Goal: Book appointment/travel/reservation

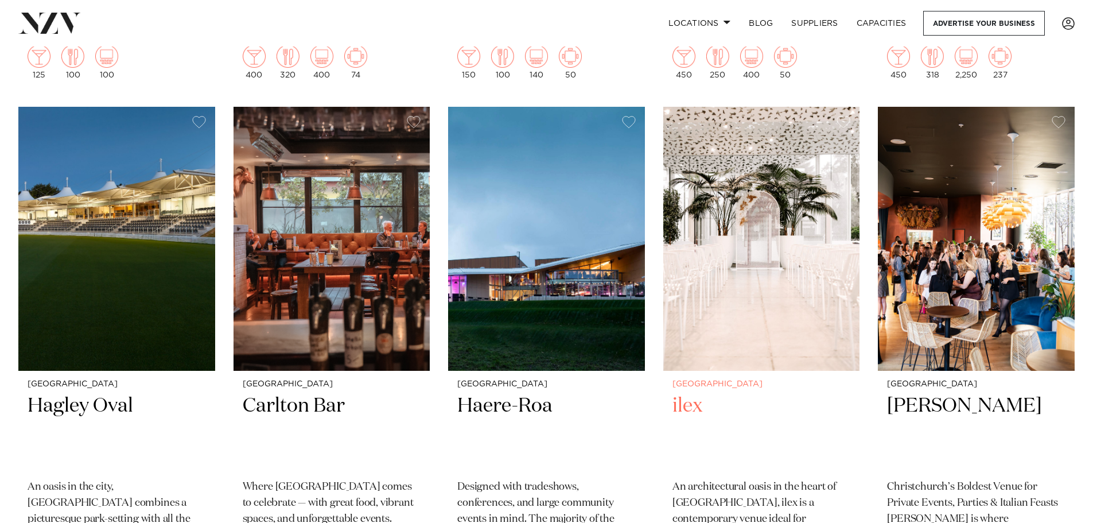
scroll to position [918, 0]
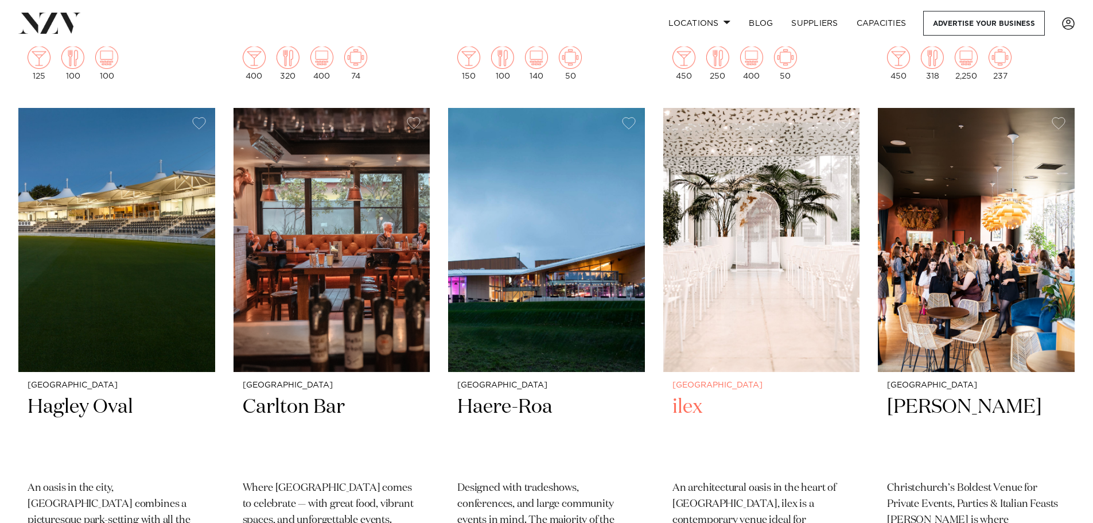
click at [736, 366] on img at bounding box center [761, 240] width 197 height 264
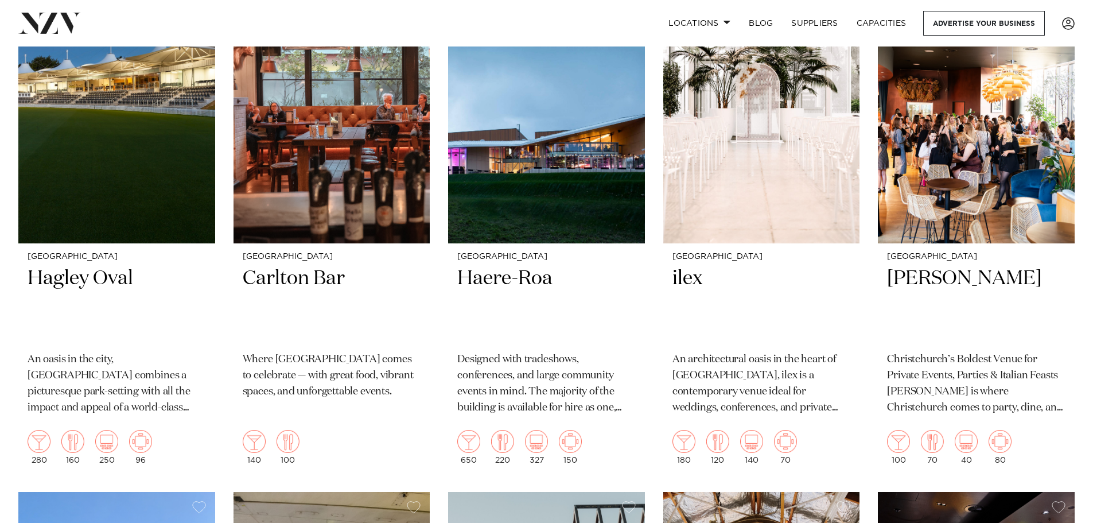
scroll to position [1031, 0]
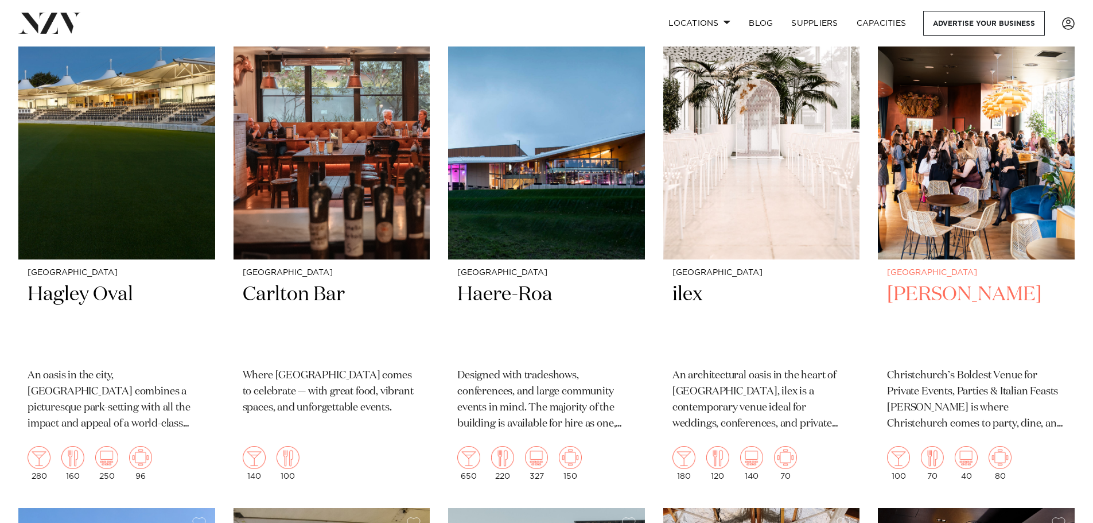
click at [970, 194] on img at bounding box center [976, 127] width 197 height 264
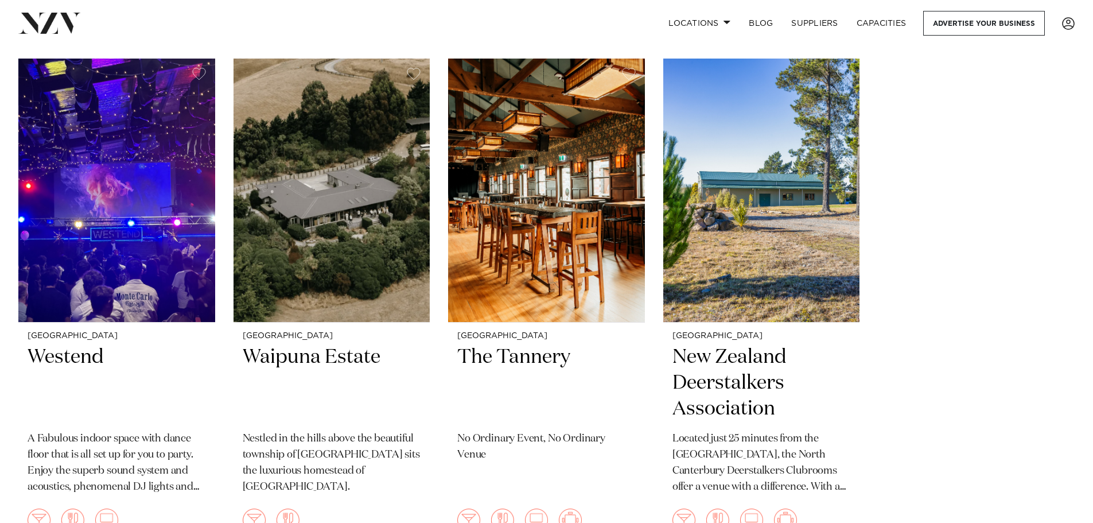
scroll to position [3094, 0]
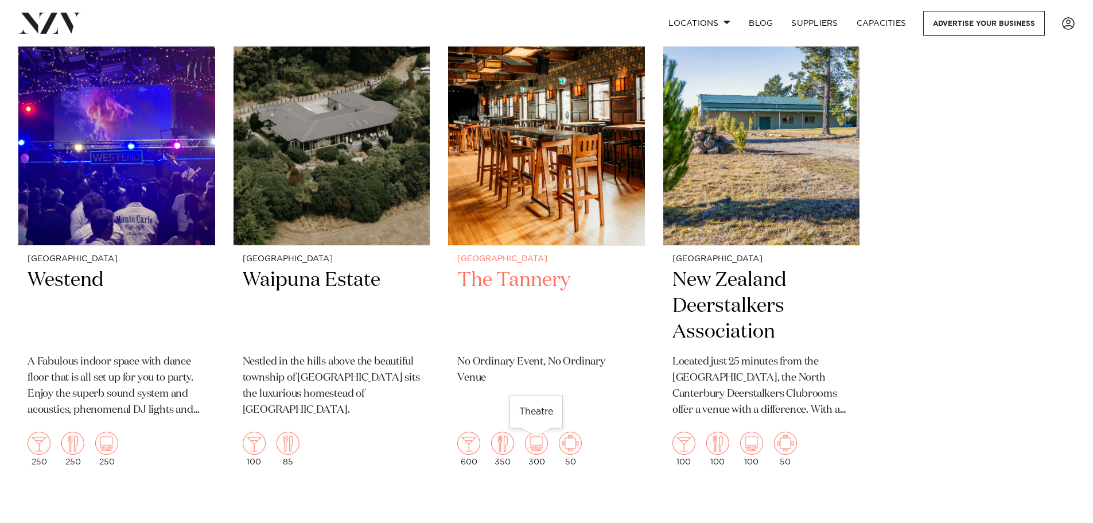
click at [541, 449] on img at bounding box center [536, 443] width 23 height 23
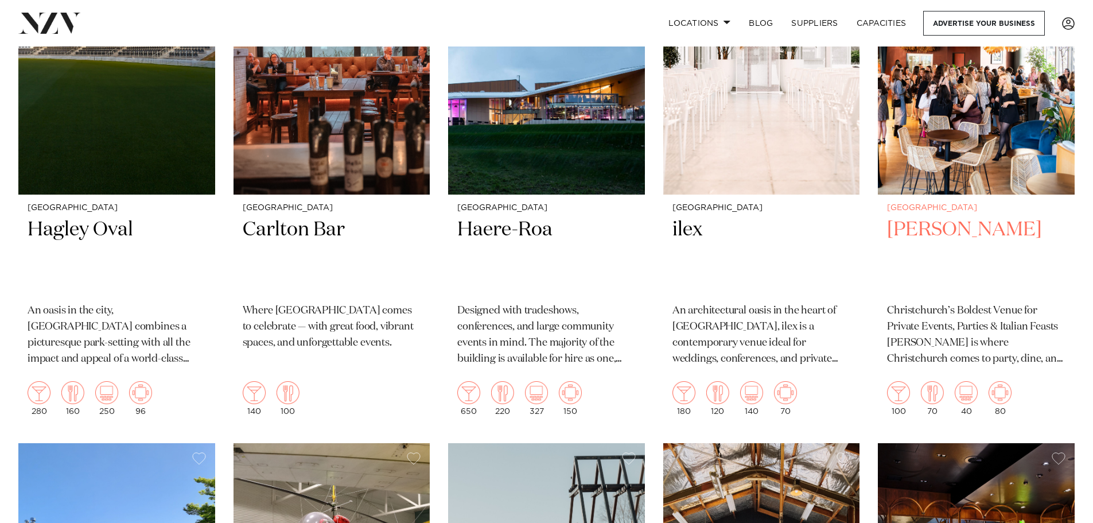
scroll to position [1132, 0]
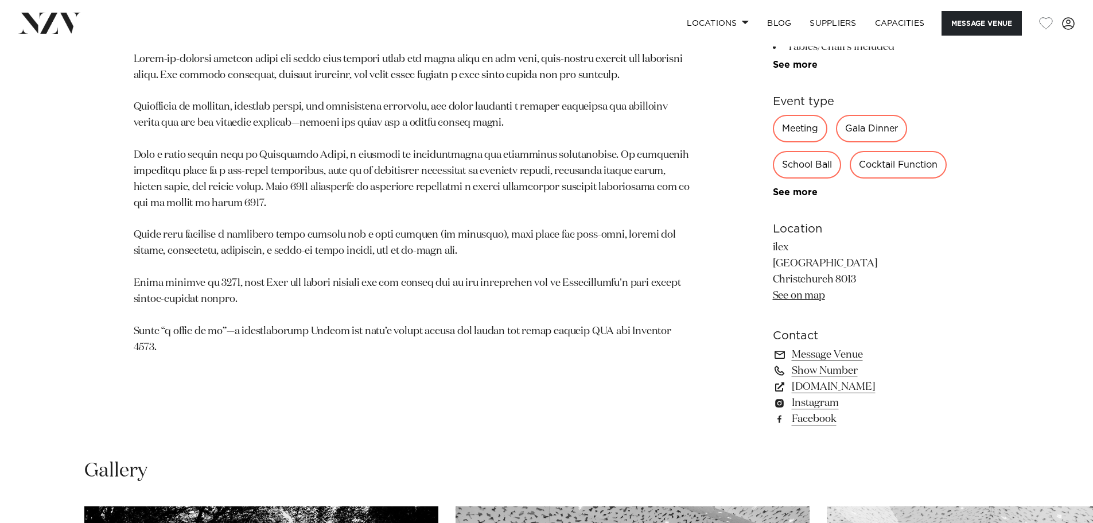
scroll to position [746, 0]
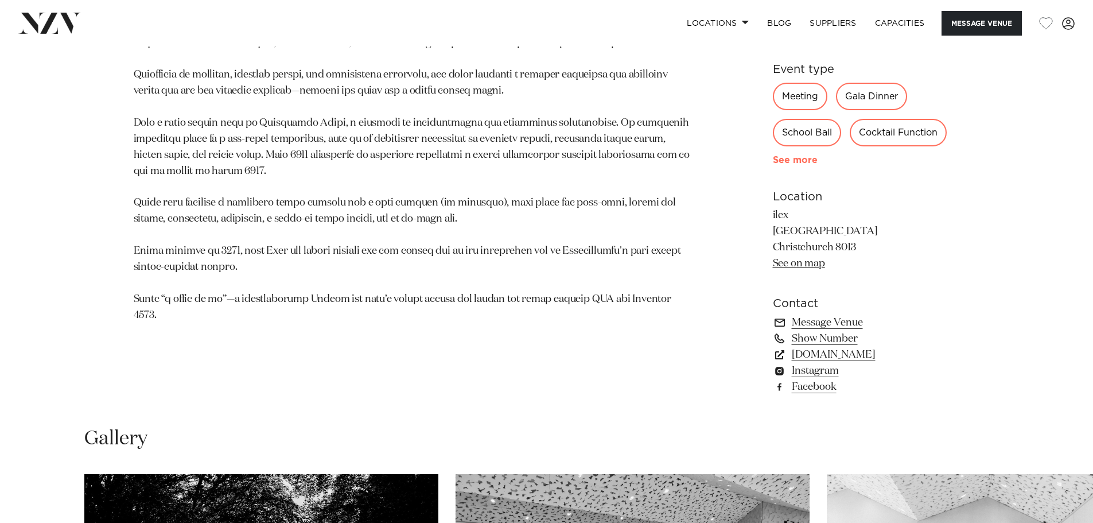
click at [807, 163] on link "See more" at bounding box center [818, 160] width 90 height 9
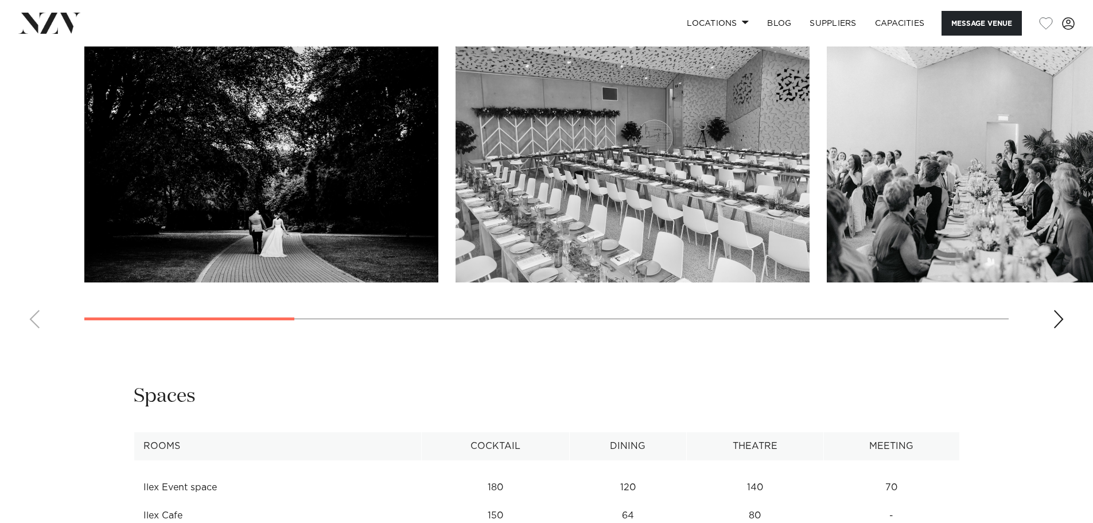
scroll to position [1492, 0]
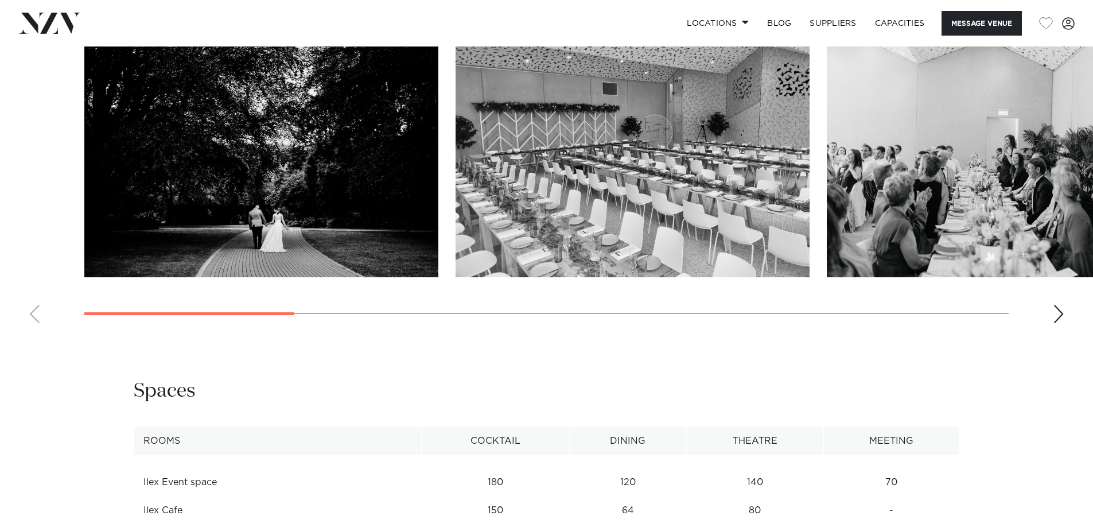
click at [1051, 317] on swiper-container at bounding box center [546, 174] width 1093 height 315
click at [1057, 314] on div "Next slide" at bounding box center [1058, 314] width 11 height 18
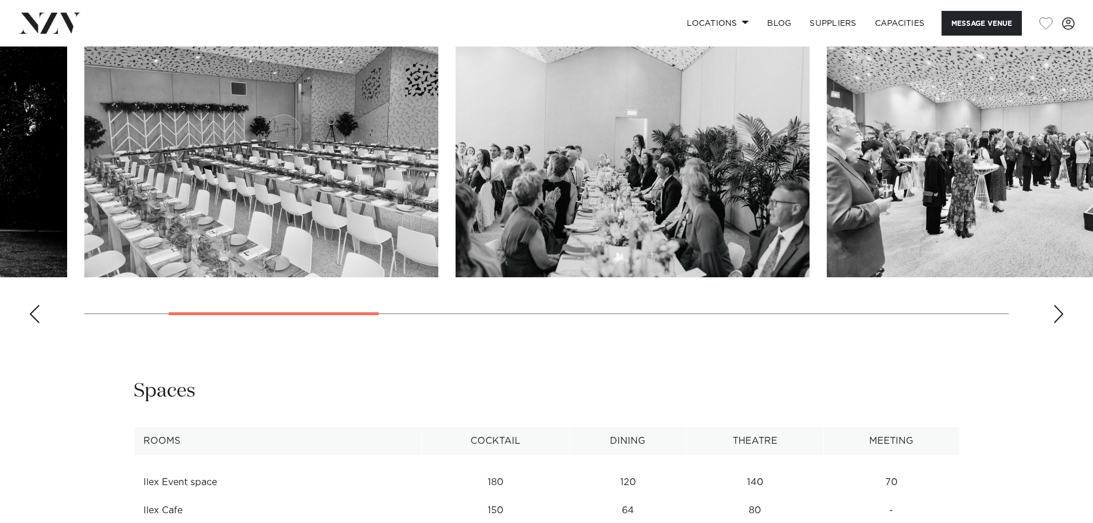
click at [1057, 314] on div "Next slide" at bounding box center [1058, 314] width 11 height 18
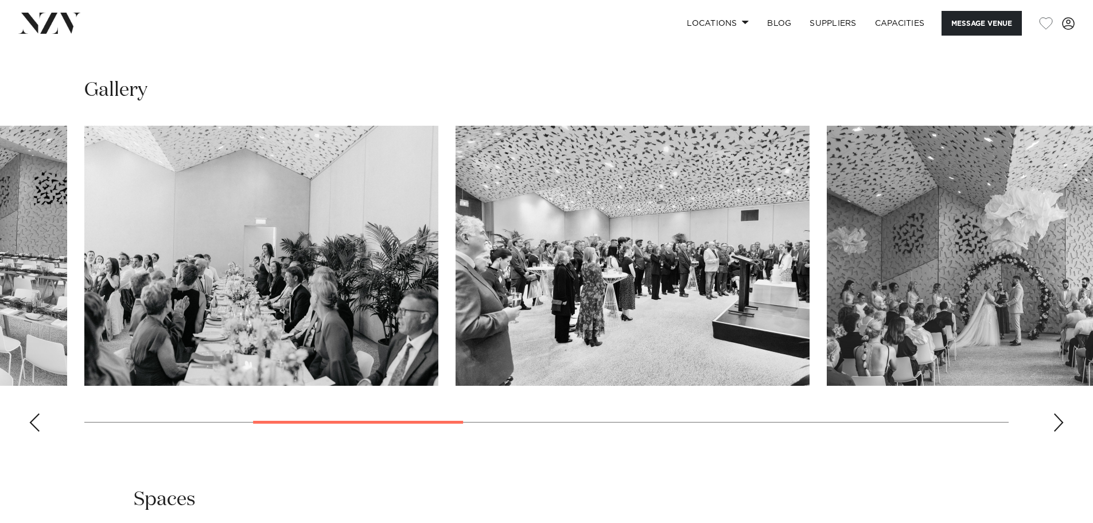
scroll to position [1377, 0]
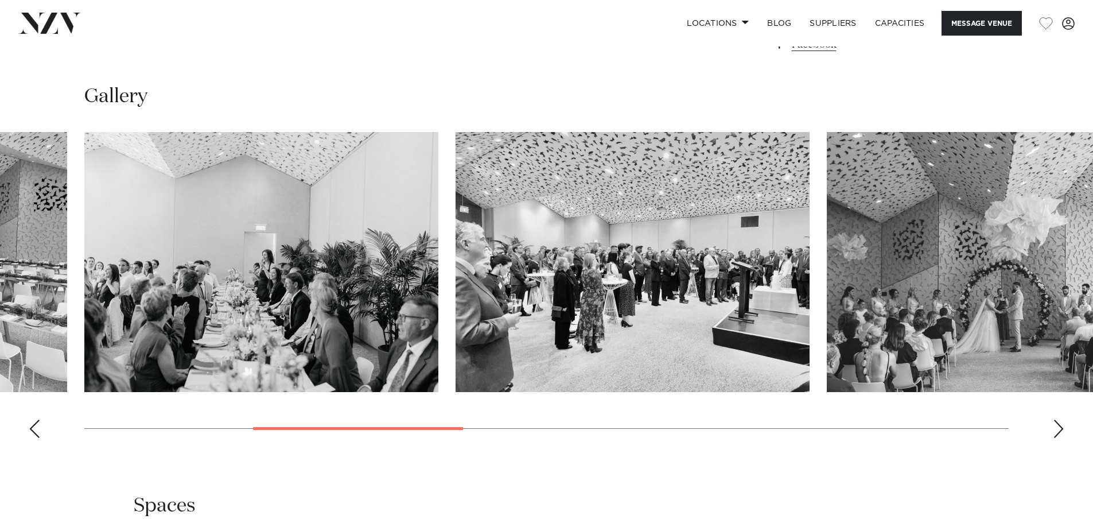
click at [1053, 415] on swiper-container at bounding box center [546, 289] width 1093 height 315
click at [1053, 421] on div "Next slide" at bounding box center [1058, 429] width 11 height 18
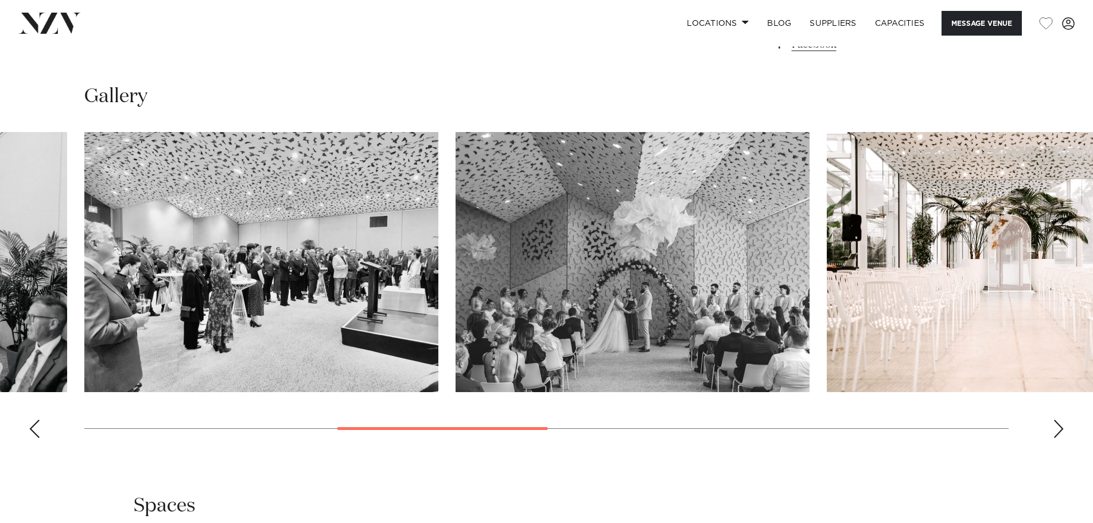
click at [1054, 425] on div "Next slide" at bounding box center [1058, 429] width 11 height 18
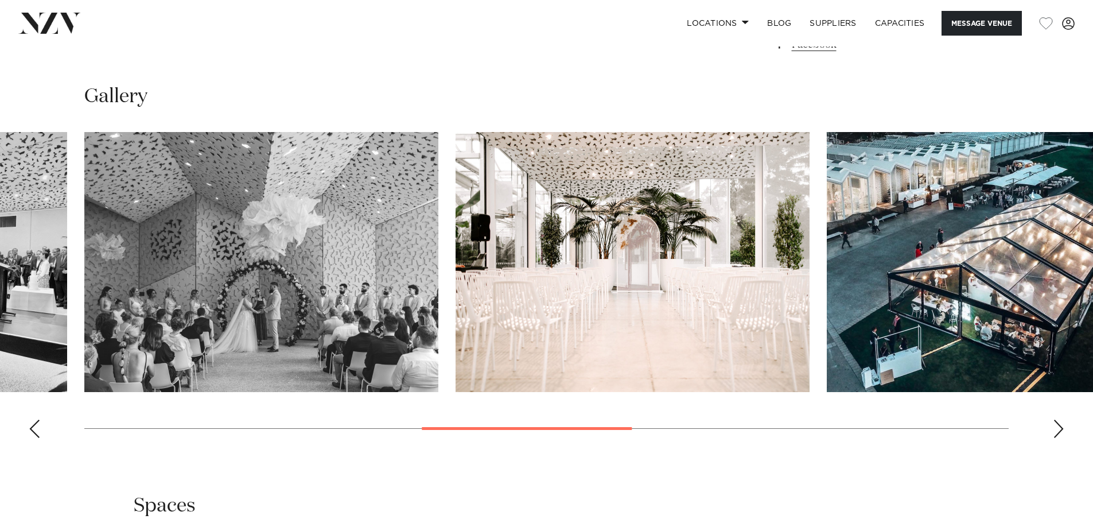
click at [1054, 425] on div "Next slide" at bounding box center [1058, 429] width 11 height 18
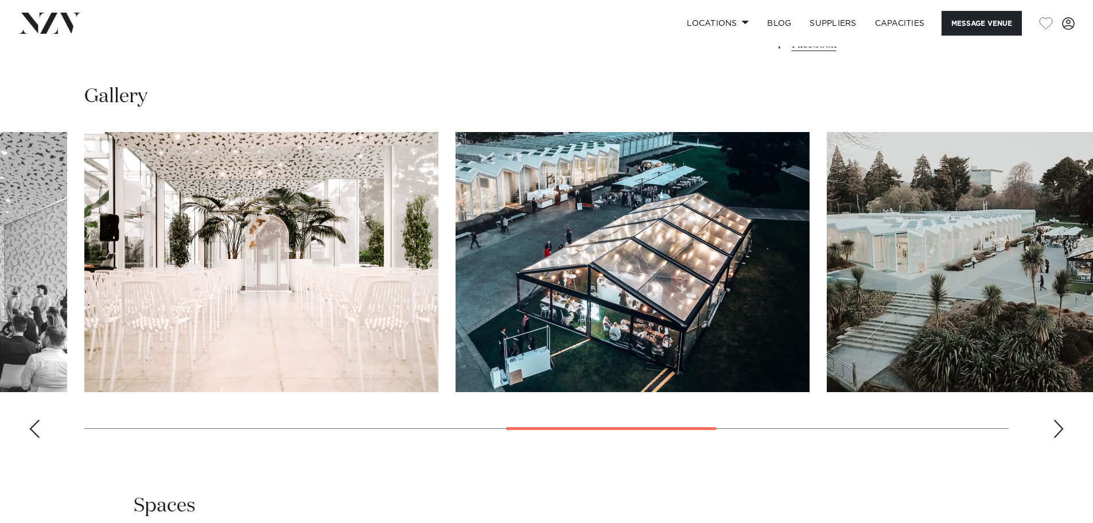
click at [1054, 425] on div "Next slide" at bounding box center [1058, 429] width 11 height 18
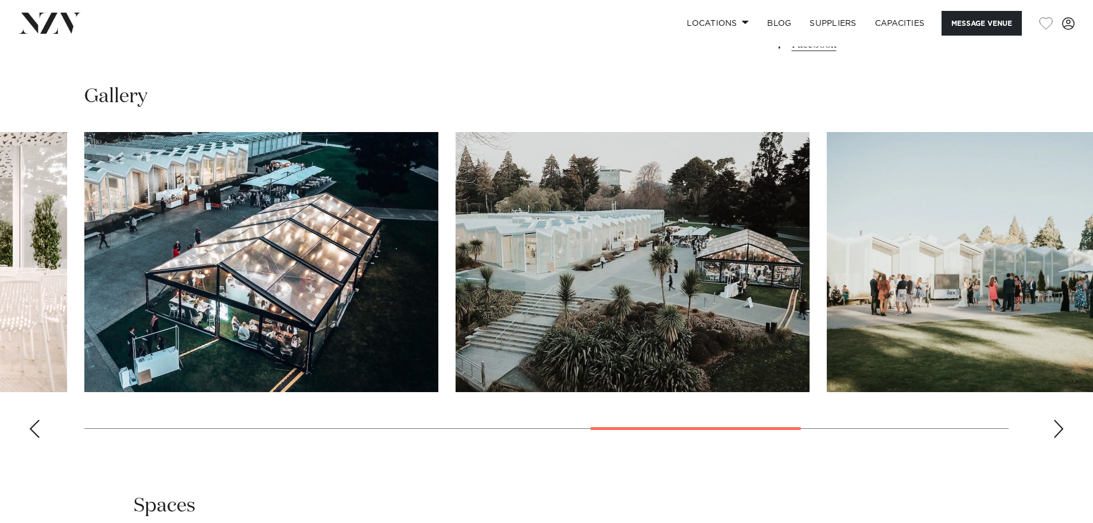
click at [1054, 425] on div "Next slide" at bounding box center [1058, 429] width 11 height 18
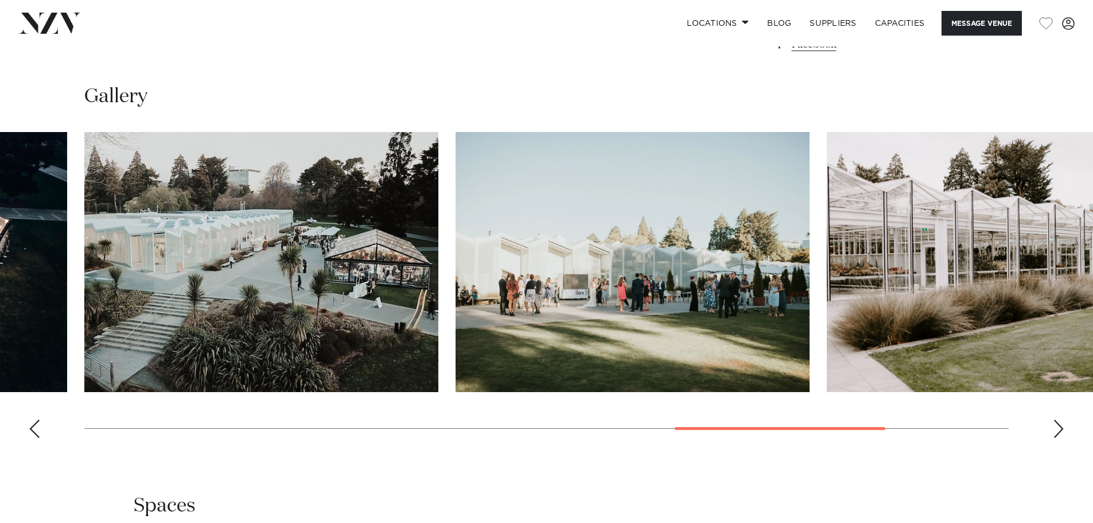
click at [1054, 425] on div "Next slide" at bounding box center [1058, 429] width 11 height 18
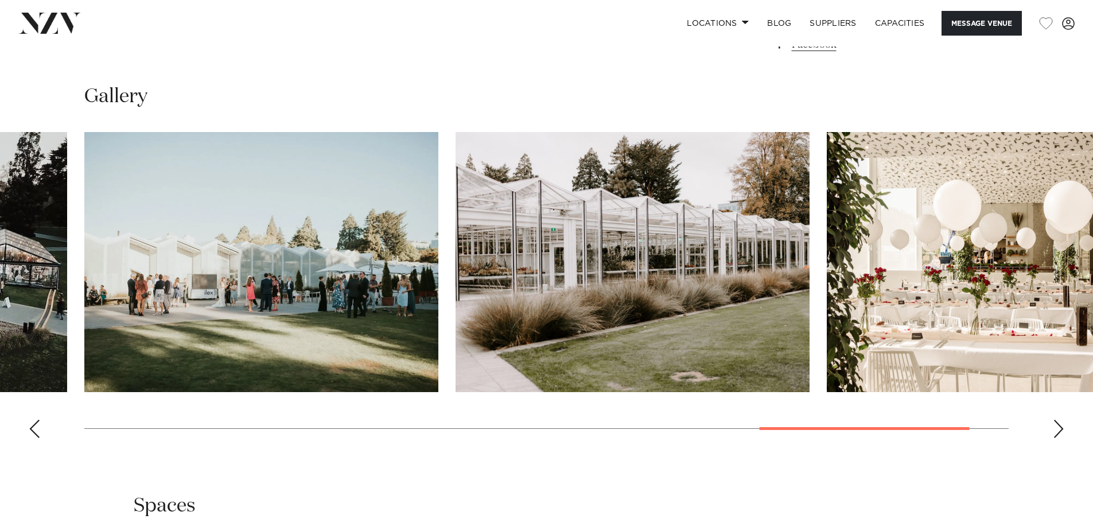
click at [1054, 425] on div "Next slide" at bounding box center [1058, 429] width 11 height 18
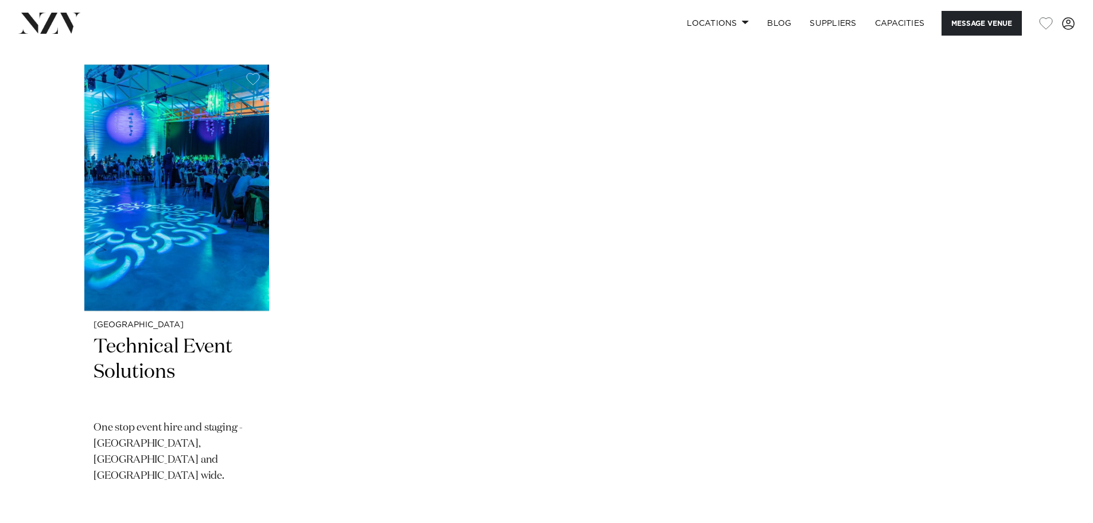
scroll to position [2123, 0]
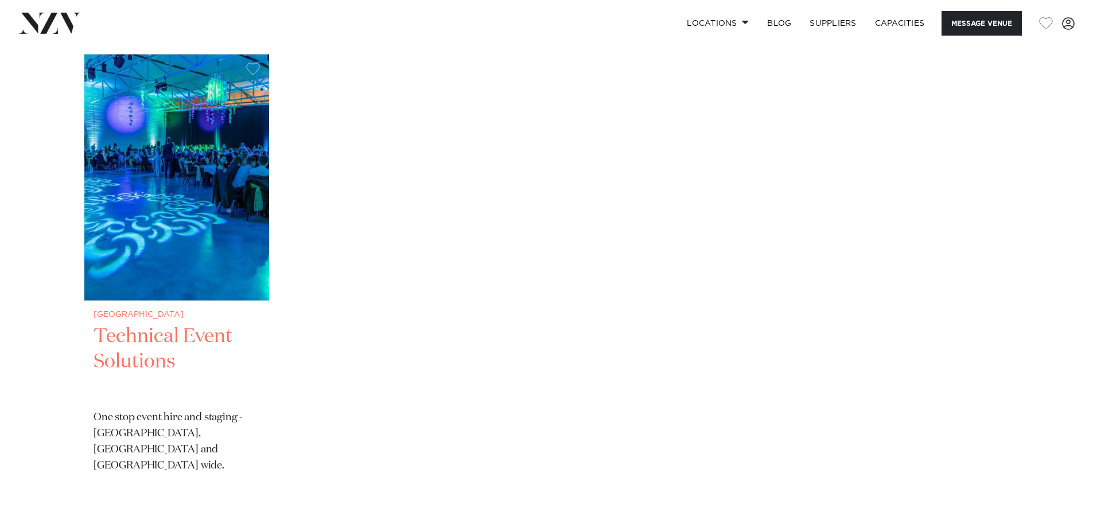
click at [174, 177] on img "1 / 1" at bounding box center [176, 177] width 185 height 248
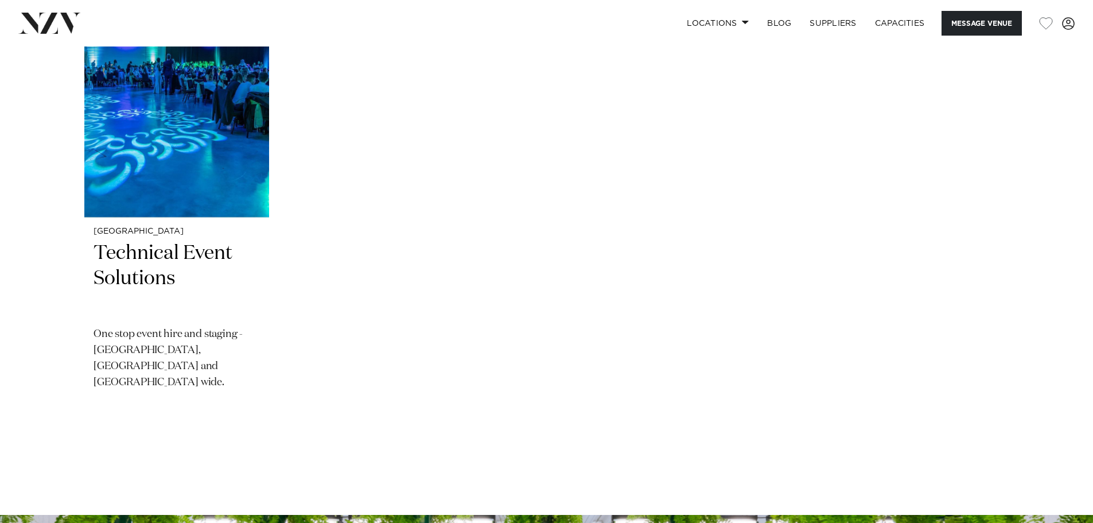
scroll to position [2234, 0]
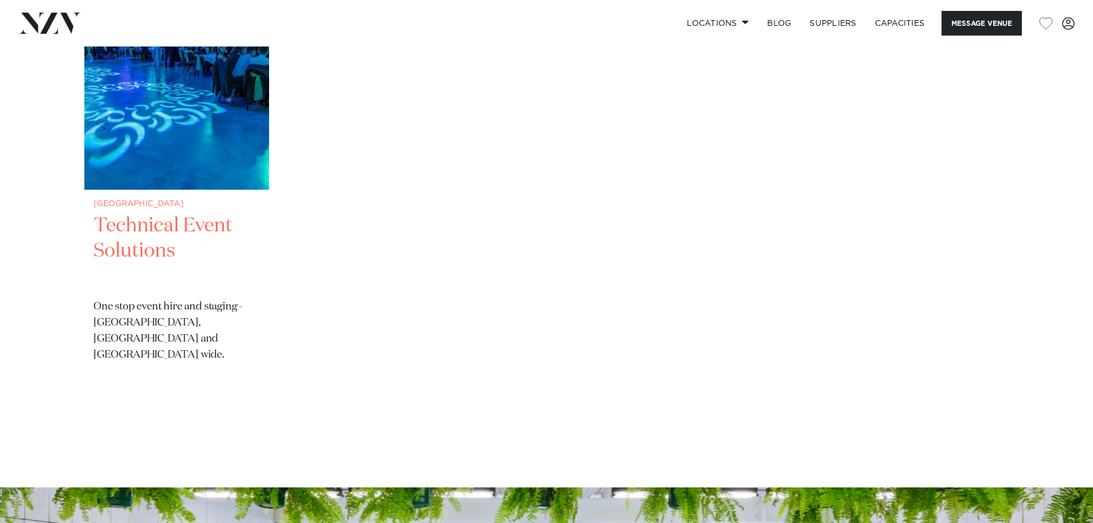
click at [157, 227] on h2 "Technical Event Solutions" at bounding box center [177, 251] width 166 height 77
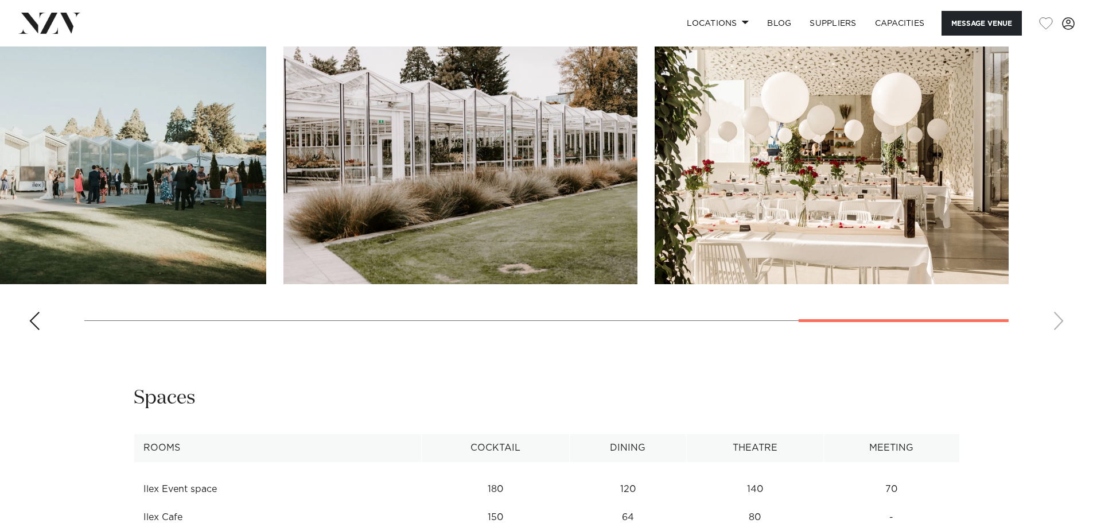
scroll to position [1484, 0]
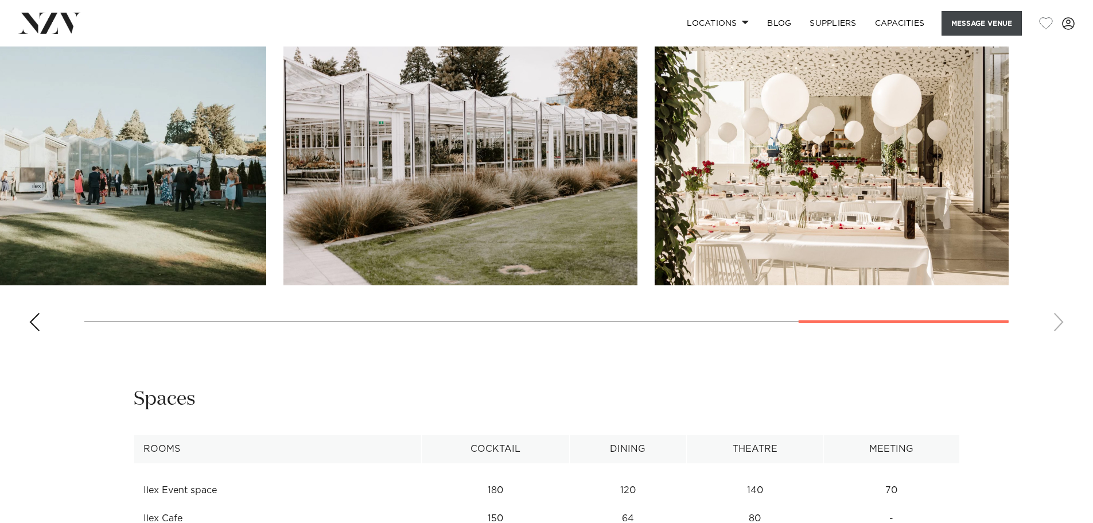
click at [988, 24] on button "Message Venue" at bounding box center [982, 23] width 80 height 25
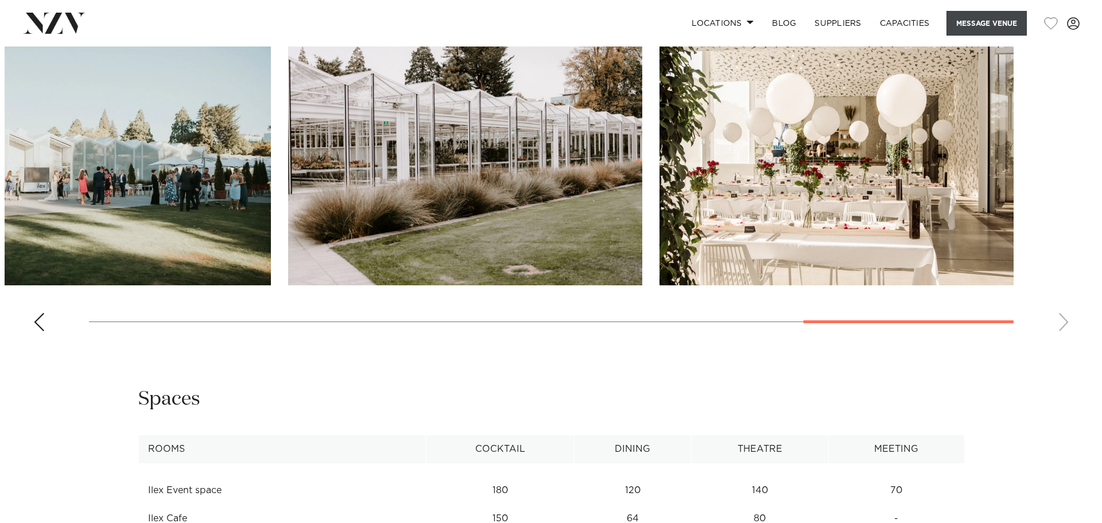
scroll to position [1488, 0]
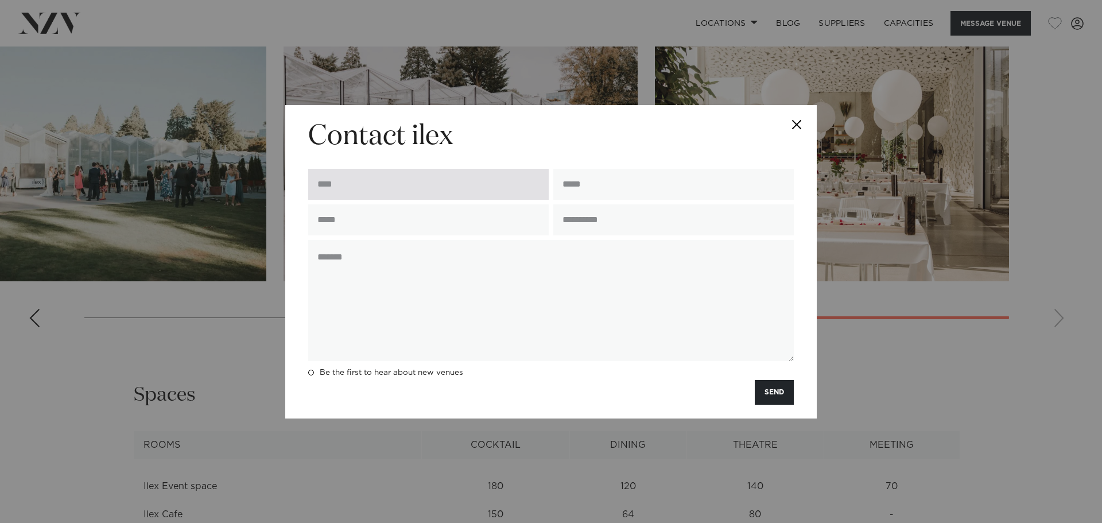
click at [401, 193] on input "text" at bounding box center [428, 184] width 240 height 31
type input "**********"
type input "*********"
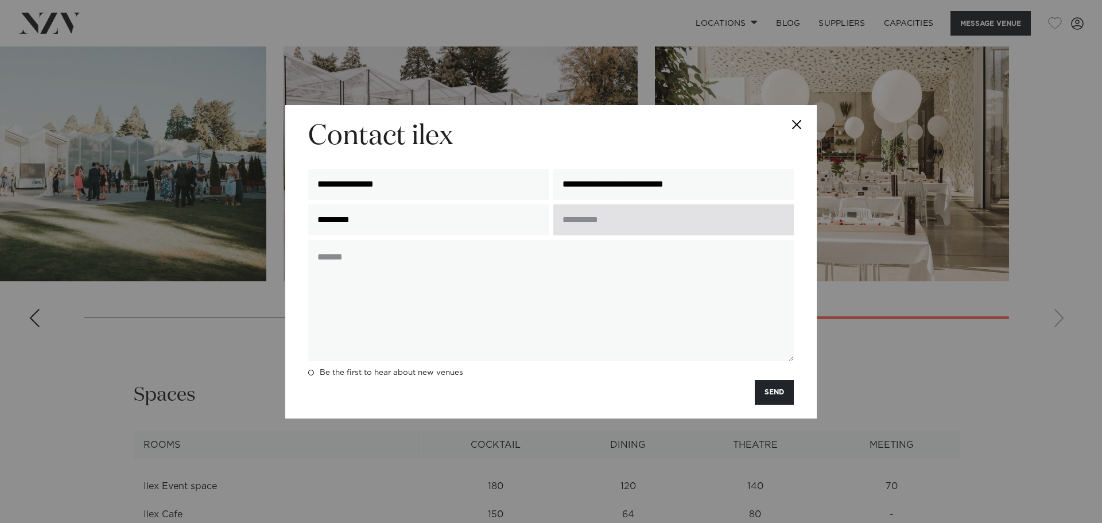
click at [620, 215] on input "text" at bounding box center [673, 219] width 240 height 31
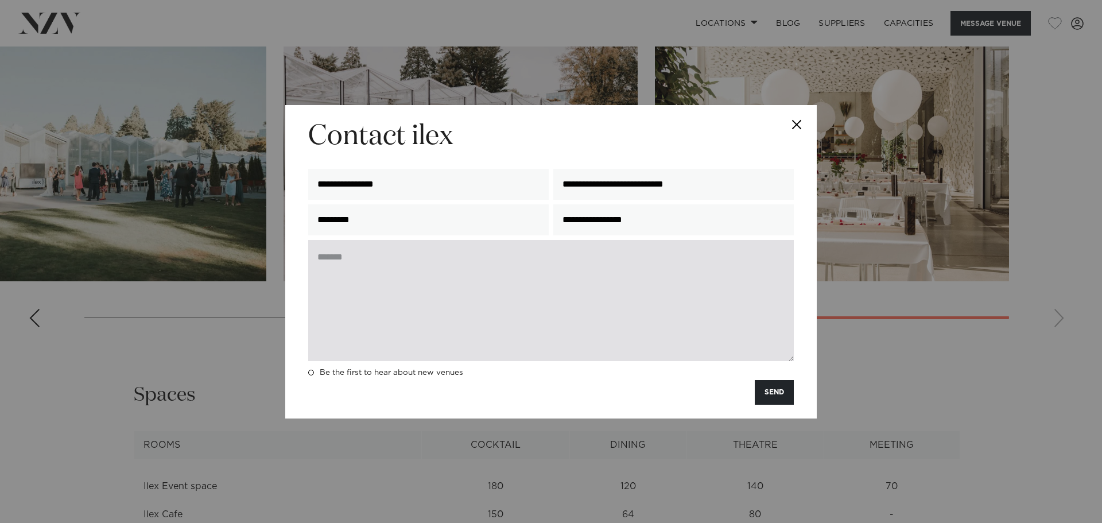
type input "**********"
click at [503, 271] on textarea at bounding box center [551, 300] width 486 height 121
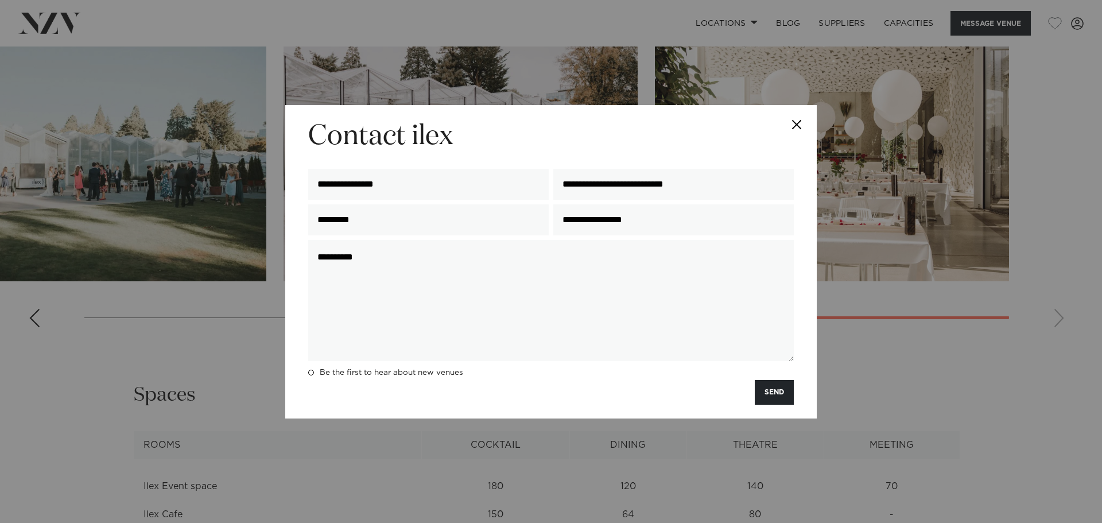
drag, startPoint x: 437, startPoint y: 259, endPoint x: 308, endPoint y: 250, distance: 130.0
click at [308, 250] on div "*********" at bounding box center [551, 303] width 490 height 126
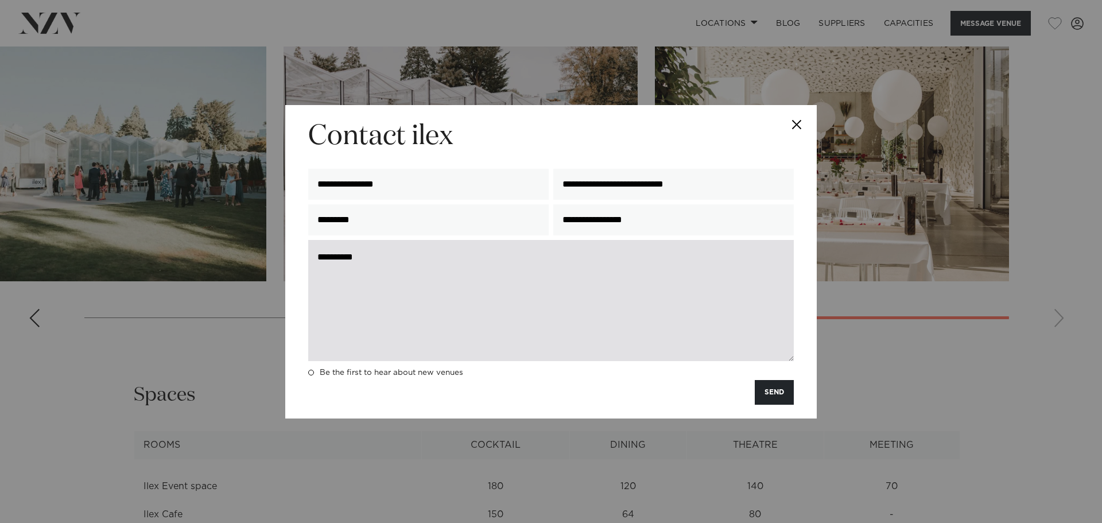
paste textarea "**********"
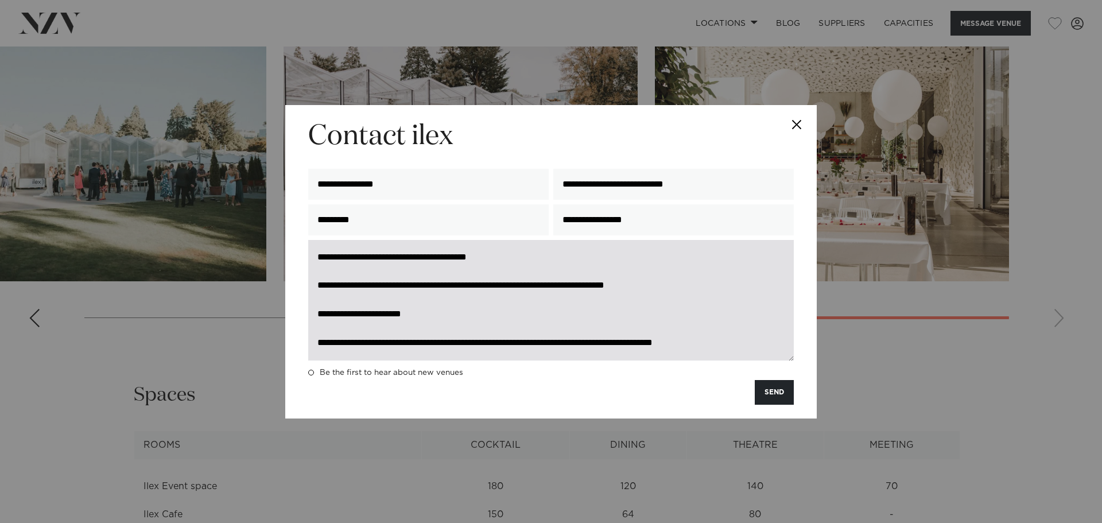
scroll to position [0, 0]
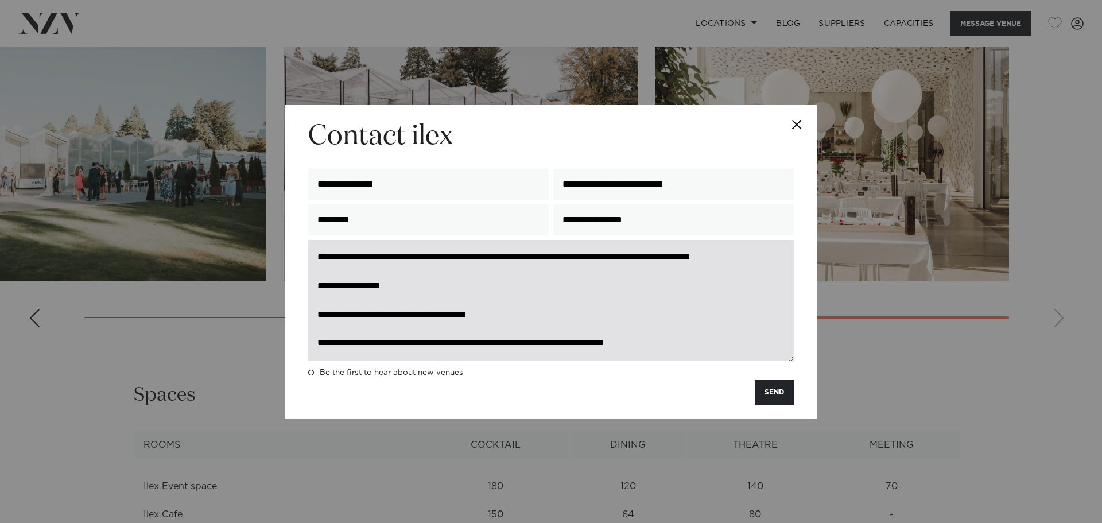
drag, startPoint x: 380, startPoint y: 328, endPoint x: 372, endPoint y: 331, distance: 9.1
click at [378, 329] on textarea "**********" at bounding box center [551, 300] width 486 height 121
click at [365, 326] on textarea "**********" at bounding box center [551, 300] width 486 height 121
click at [363, 325] on textarea "**********" at bounding box center [551, 300] width 486 height 121
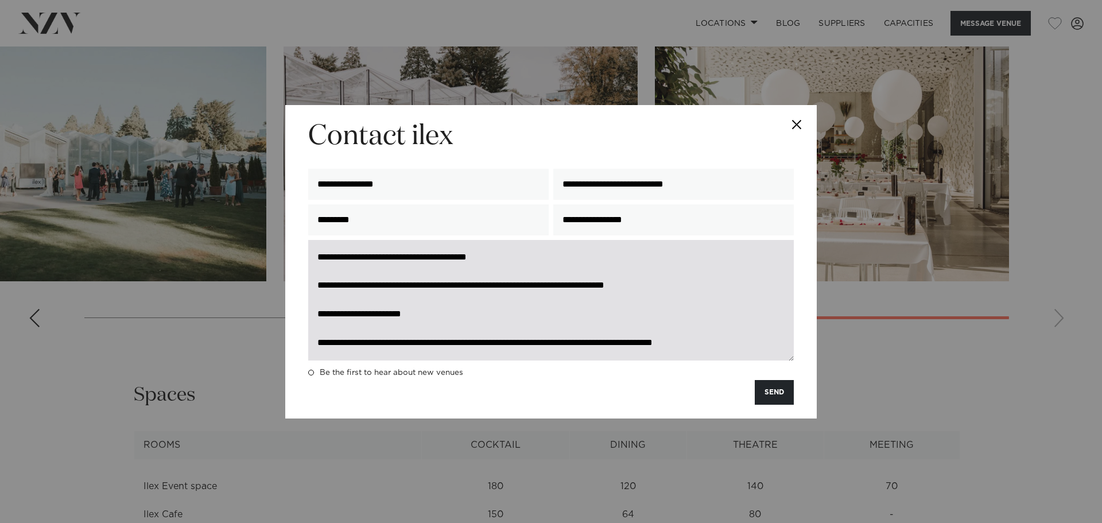
scroll to position [71, 0]
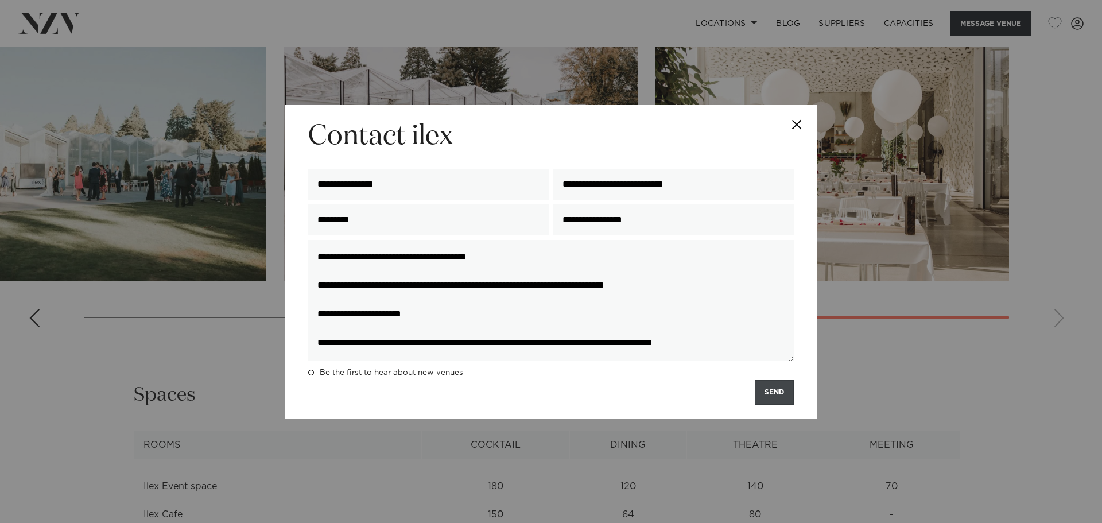
type textarea "**********"
click at [778, 395] on button "SEND" at bounding box center [774, 392] width 39 height 25
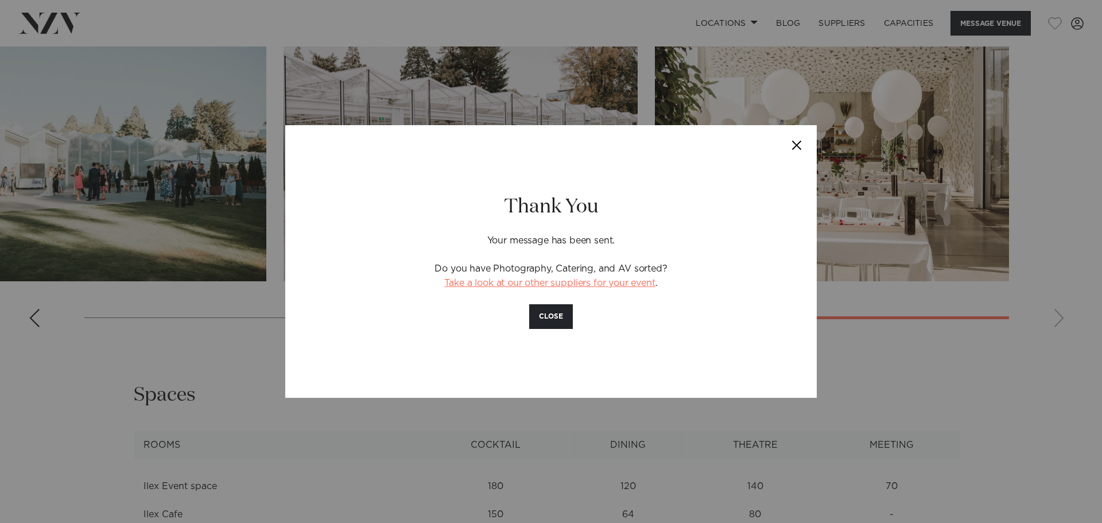
click at [576, 281] on link "Take a look at our other suppliers for your event" at bounding box center [549, 282] width 211 height 9
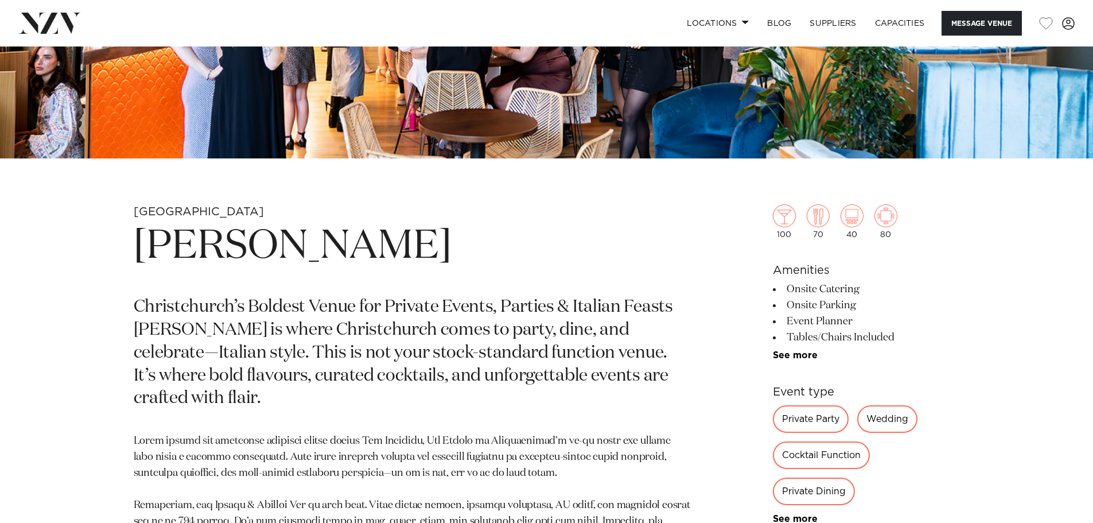
scroll to position [402, 0]
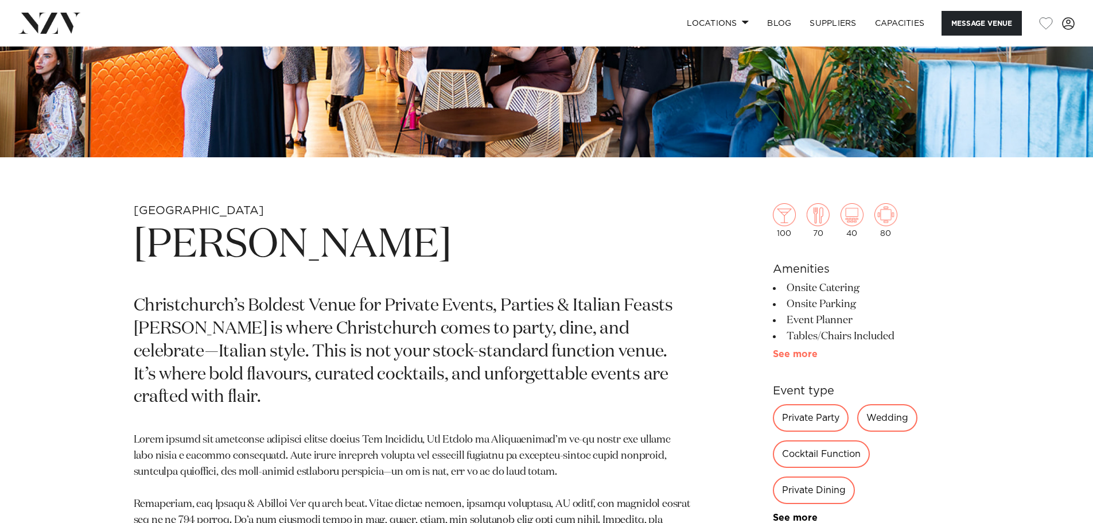
click at [805, 351] on link "See more" at bounding box center [818, 353] width 90 height 9
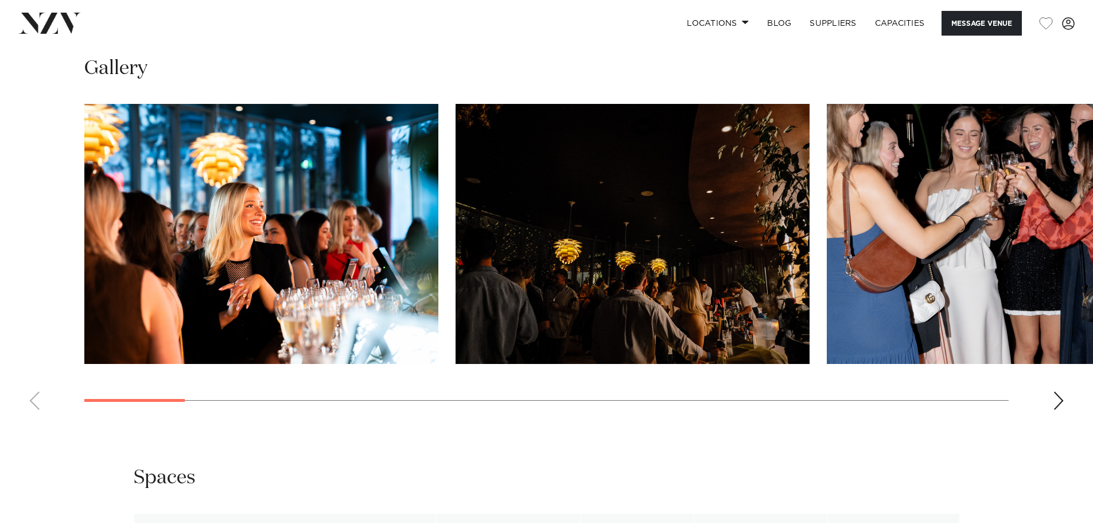
scroll to position [1377, 0]
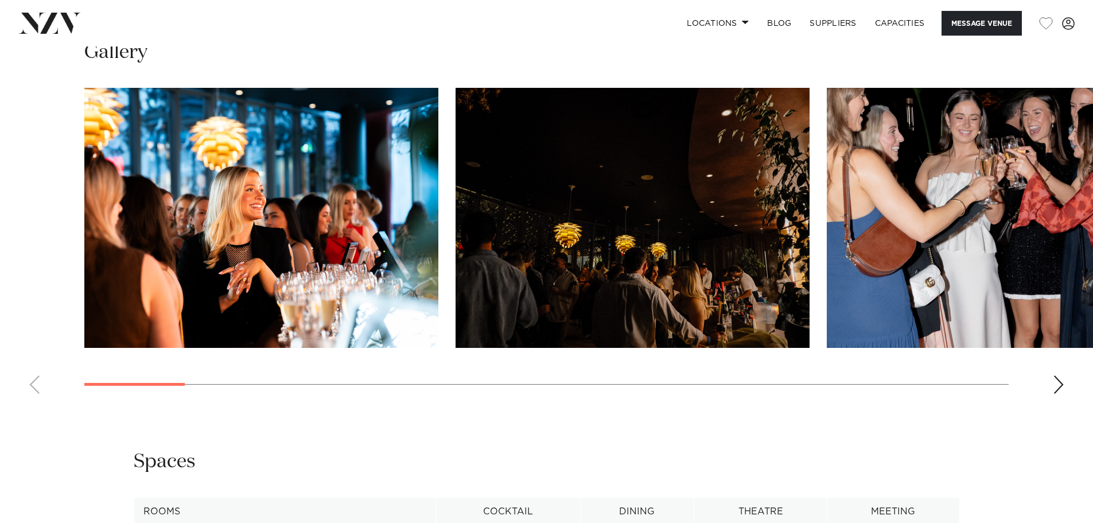
click at [1061, 383] on div "Next slide" at bounding box center [1058, 384] width 11 height 18
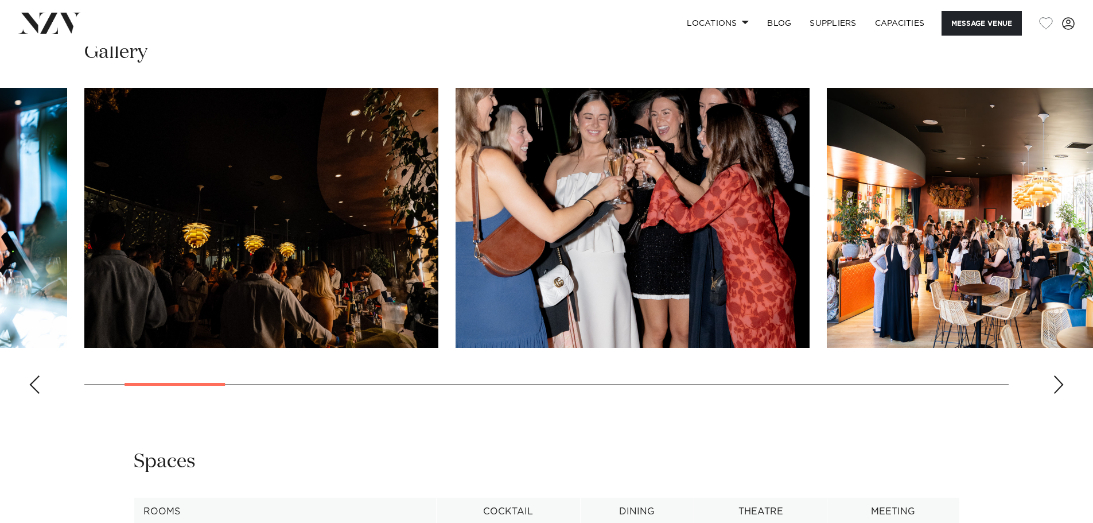
click at [1061, 383] on div "Next slide" at bounding box center [1058, 384] width 11 height 18
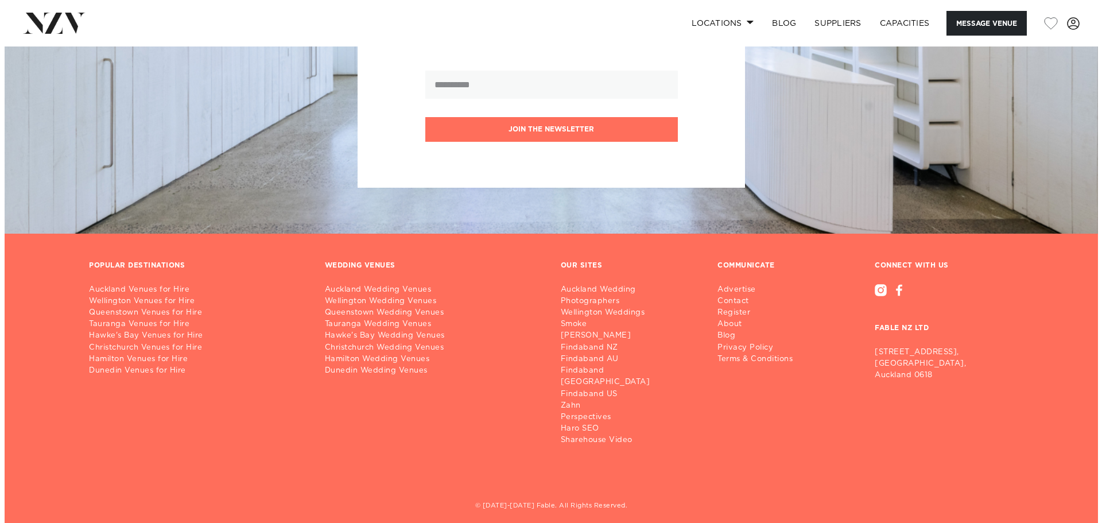
scroll to position [2147, 0]
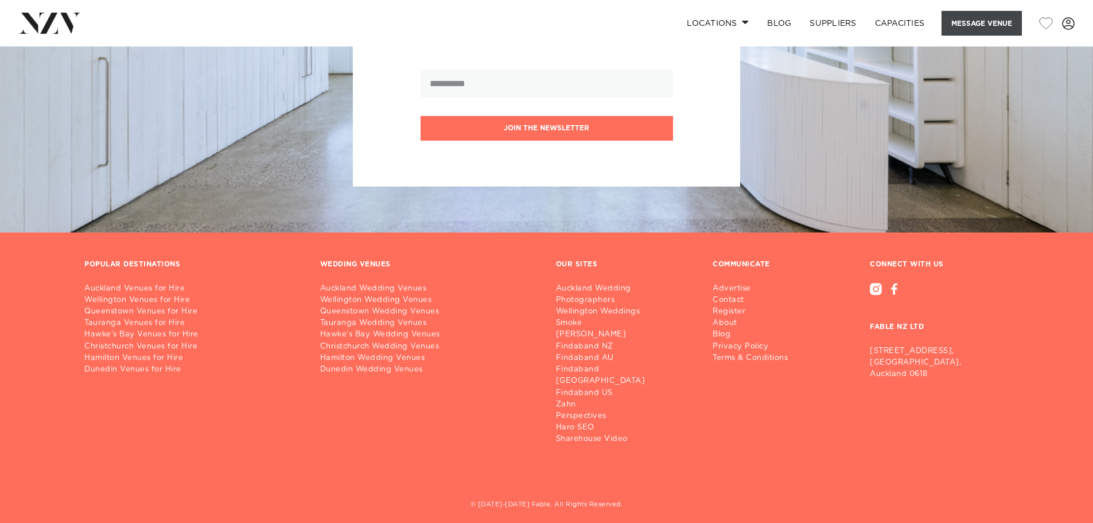
click at [992, 26] on button "Message Venue" at bounding box center [982, 23] width 80 height 25
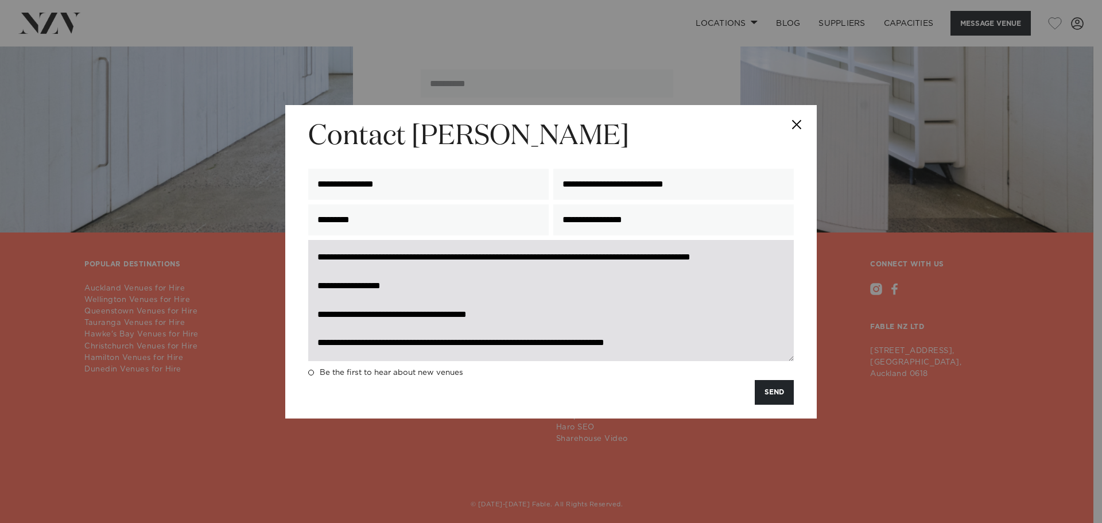
click at [506, 296] on textarea "**********" at bounding box center [551, 300] width 486 height 121
click at [399, 265] on textarea "**********" at bounding box center [551, 300] width 486 height 121
click at [389, 273] on textarea "**********" at bounding box center [551, 300] width 486 height 121
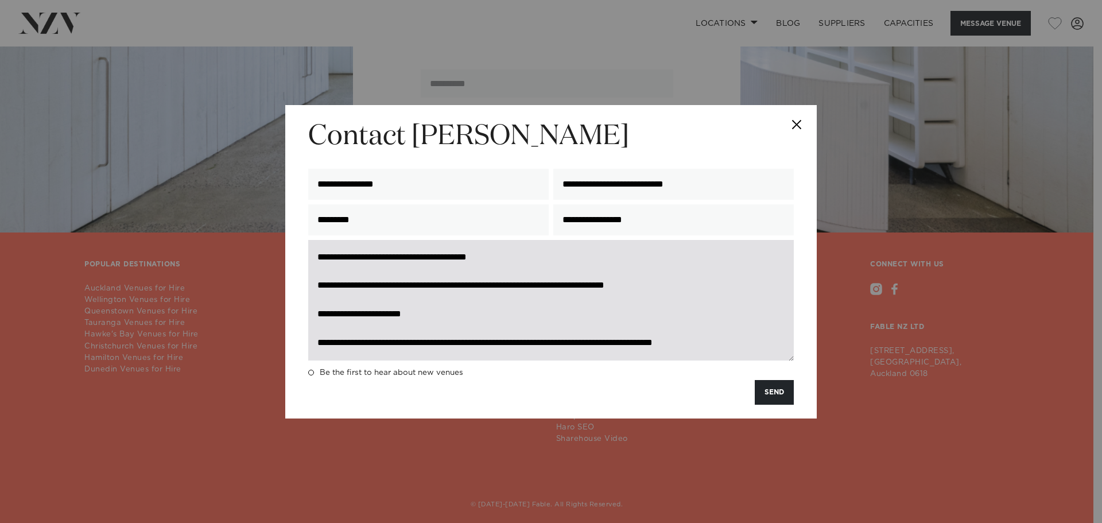
scroll to position [71, 0]
click at [445, 313] on textarea "**********" at bounding box center [551, 300] width 486 height 121
drag, startPoint x: 446, startPoint y: 314, endPoint x: 320, endPoint y: 314, distance: 126.8
click at [320, 314] on textarea "**********" at bounding box center [551, 300] width 486 height 121
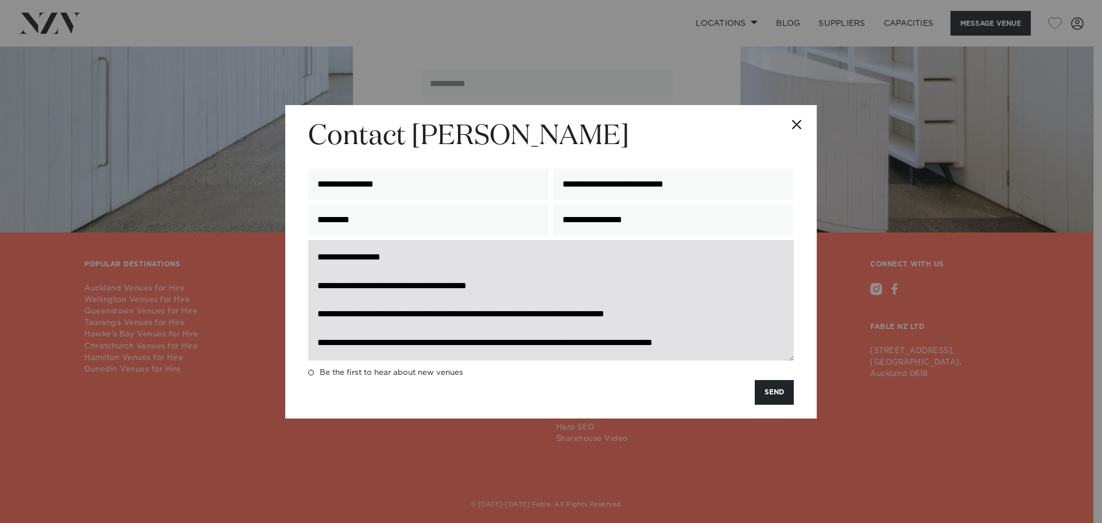
scroll to position [0, 0]
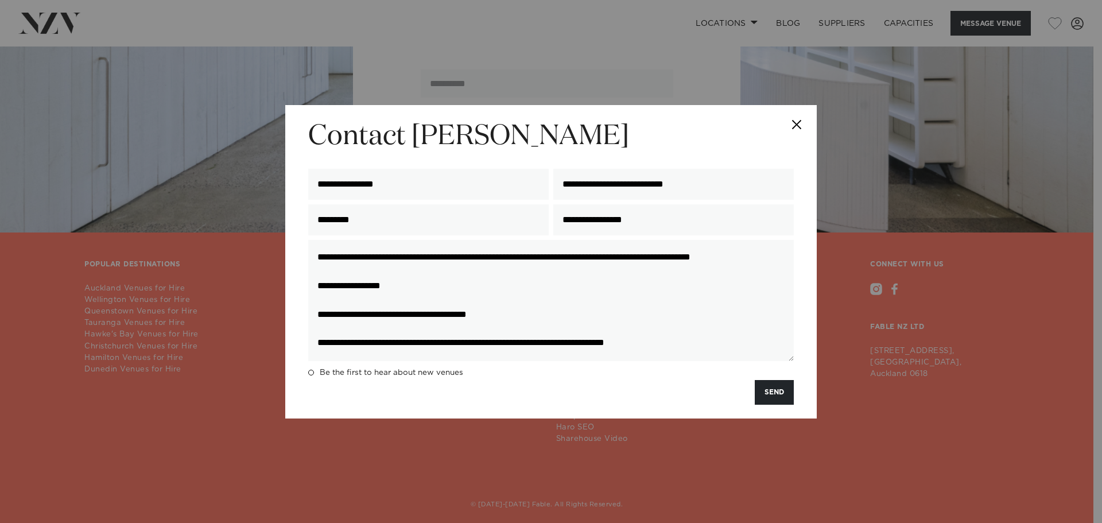
type textarea "**********"
click at [776, 395] on button "SEND" at bounding box center [774, 392] width 39 height 25
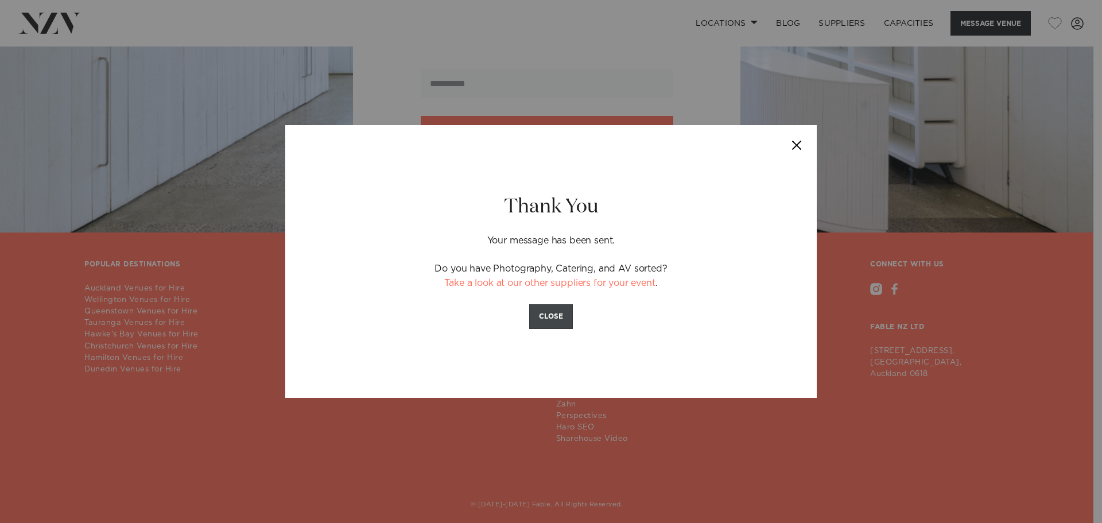
click at [562, 319] on button "CLOSE" at bounding box center [551, 316] width 44 height 25
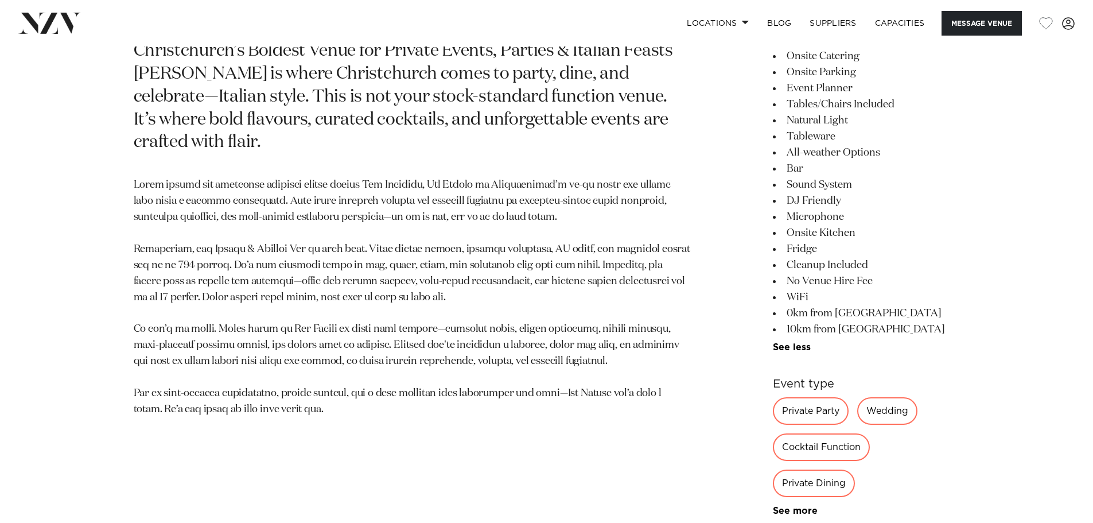
scroll to position [483, 0]
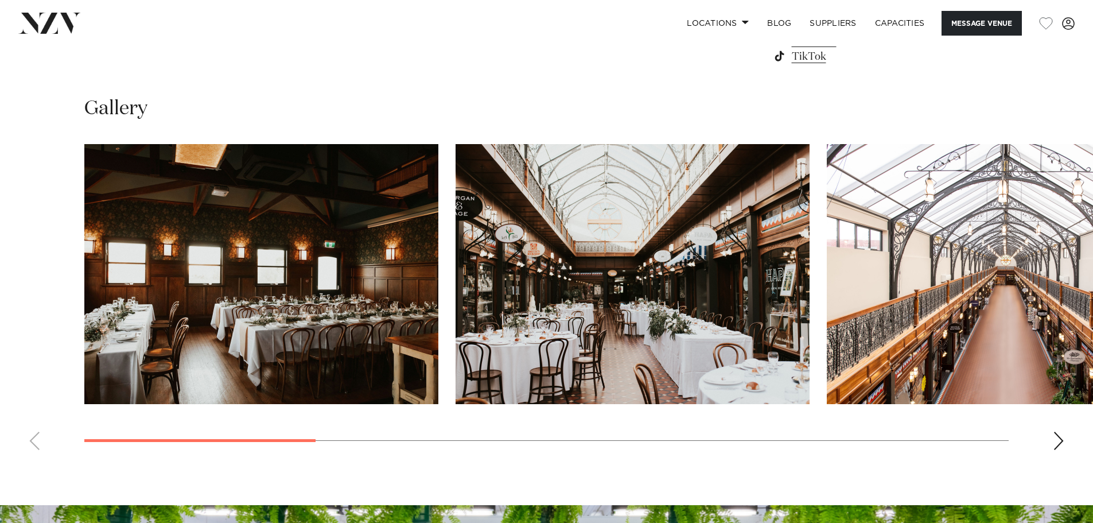
scroll to position [1148, 0]
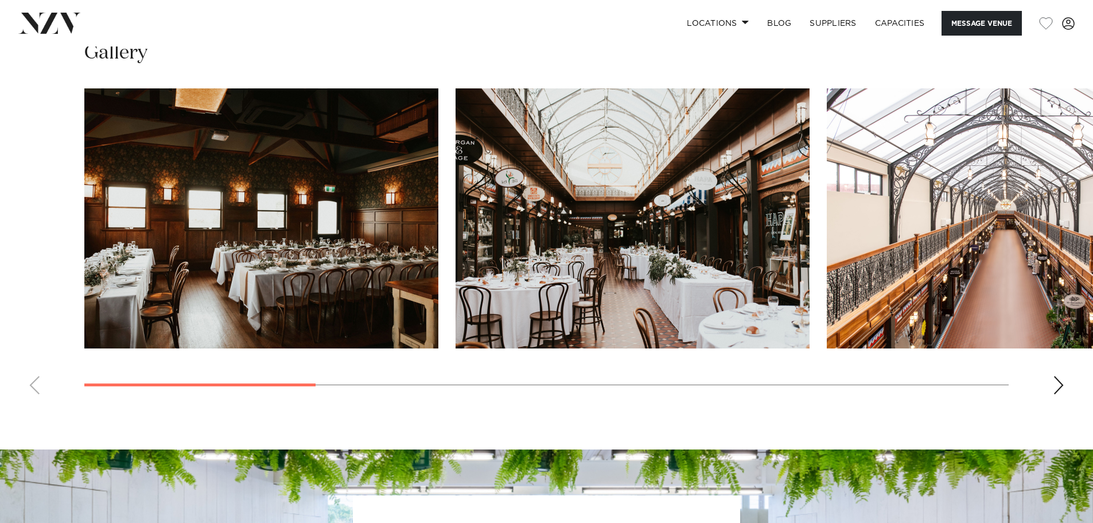
click at [1062, 389] on div "Next slide" at bounding box center [1058, 385] width 11 height 18
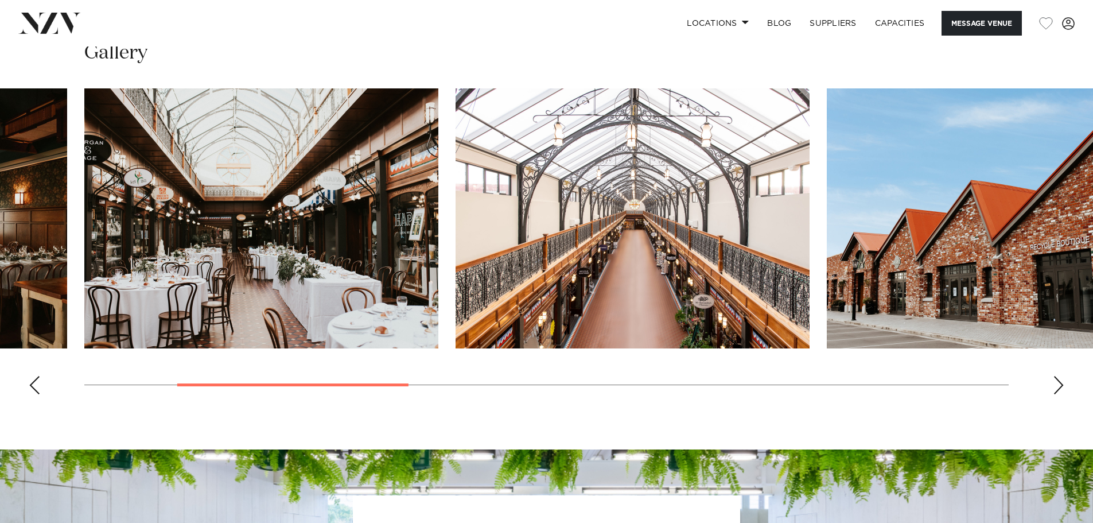
click at [1062, 389] on div "Next slide" at bounding box center [1058, 385] width 11 height 18
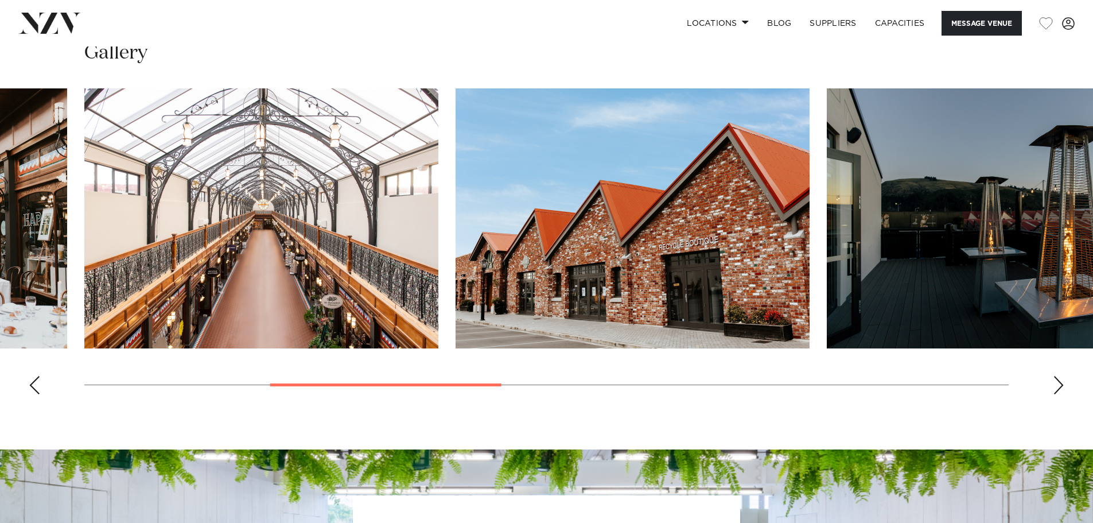
click at [1062, 389] on div "Next slide" at bounding box center [1058, 385] width 11 height 18
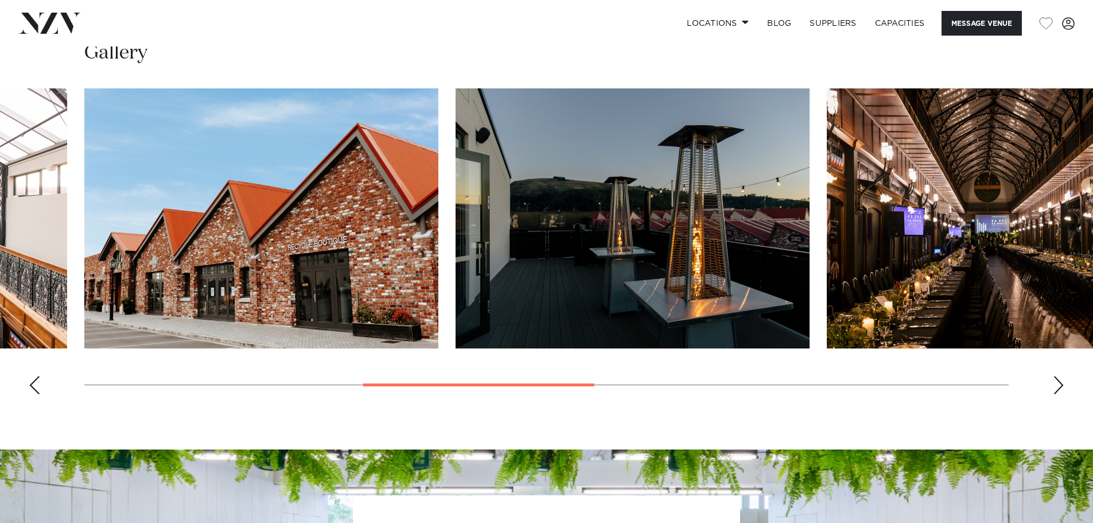
click at [1062, 389] on div "Next slide" at bounding box center [1058, 385] width 11 height 18
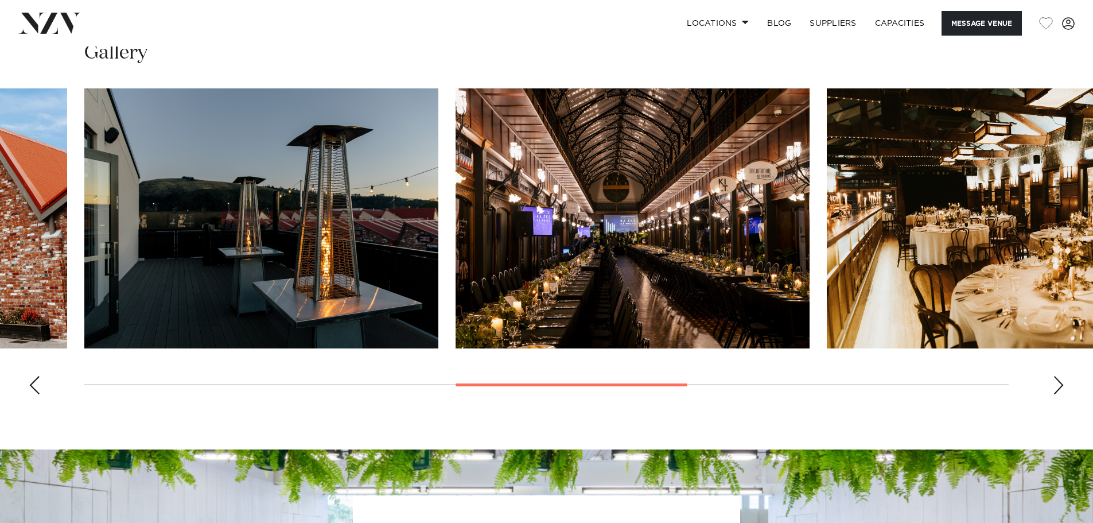
click at [1054, 381] on div "Next slide" at bounding box center [1058, 385] width 11 height 18
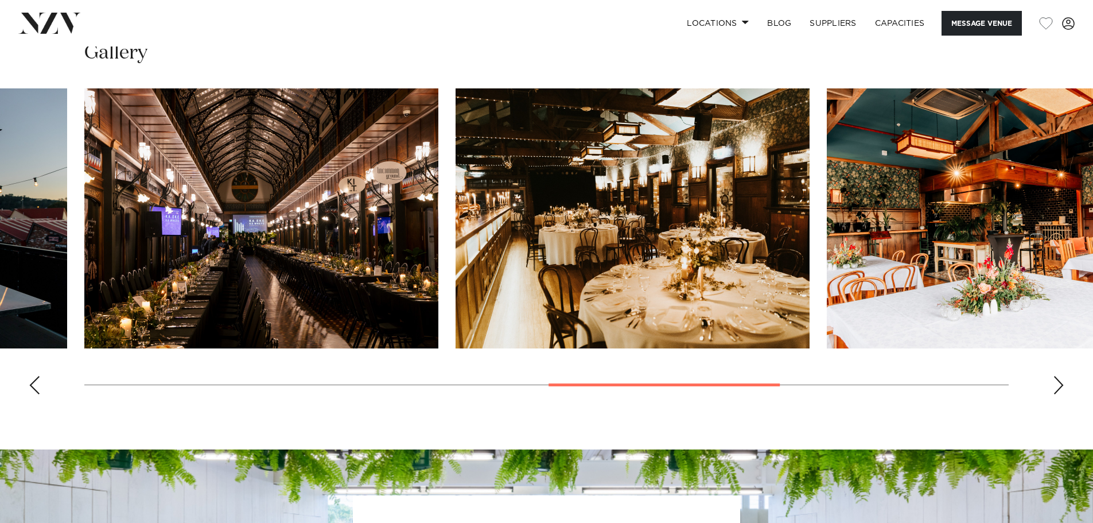
click at [1054, 381] on div "Next slide" at bounding box center [1058, 385] width 11 height 18
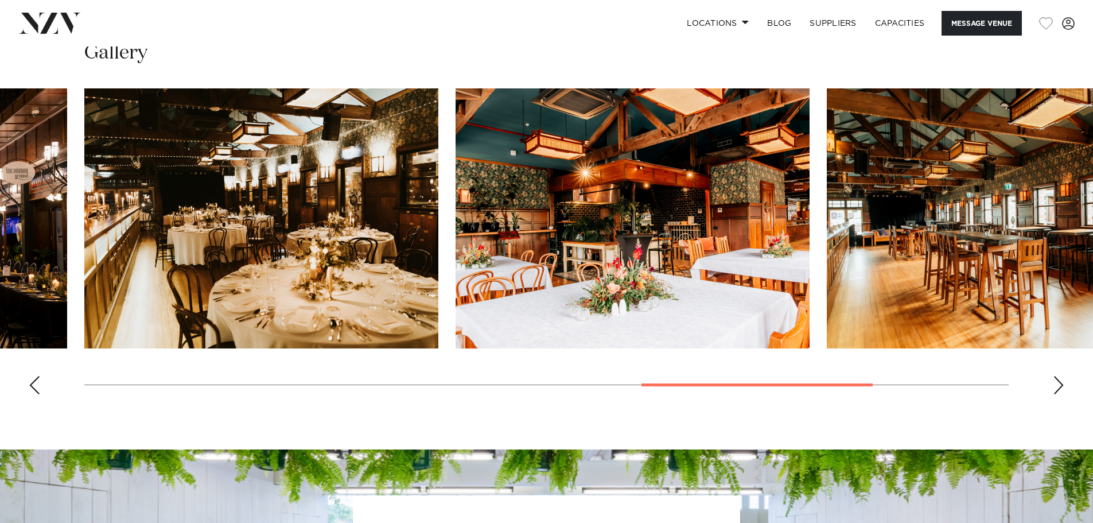
click at [1054, 381] on div "Next slide" at bounding box center [1058, 385] width 11 height 18
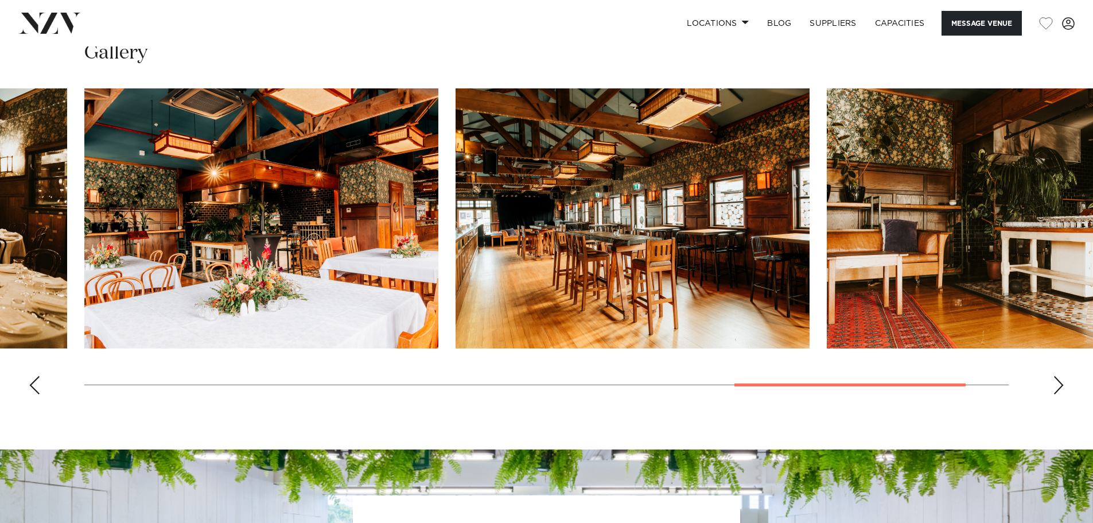
click at [1054, 381] on div "Next slide" at bounding box center [1058, 385] width 11 height 18
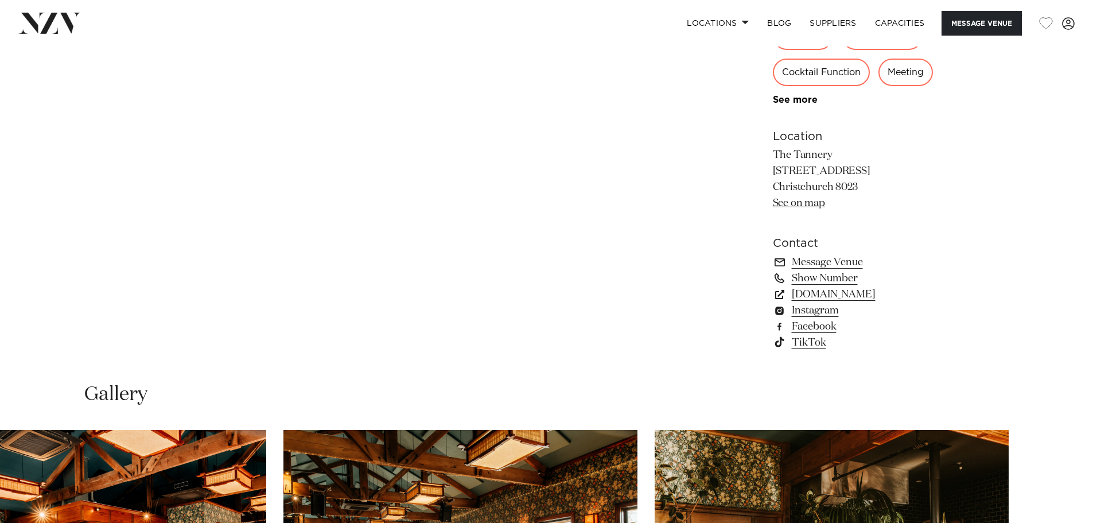
scroll to position [631, 0]
